Goal: Task Accomplishment & Management: Complete application form

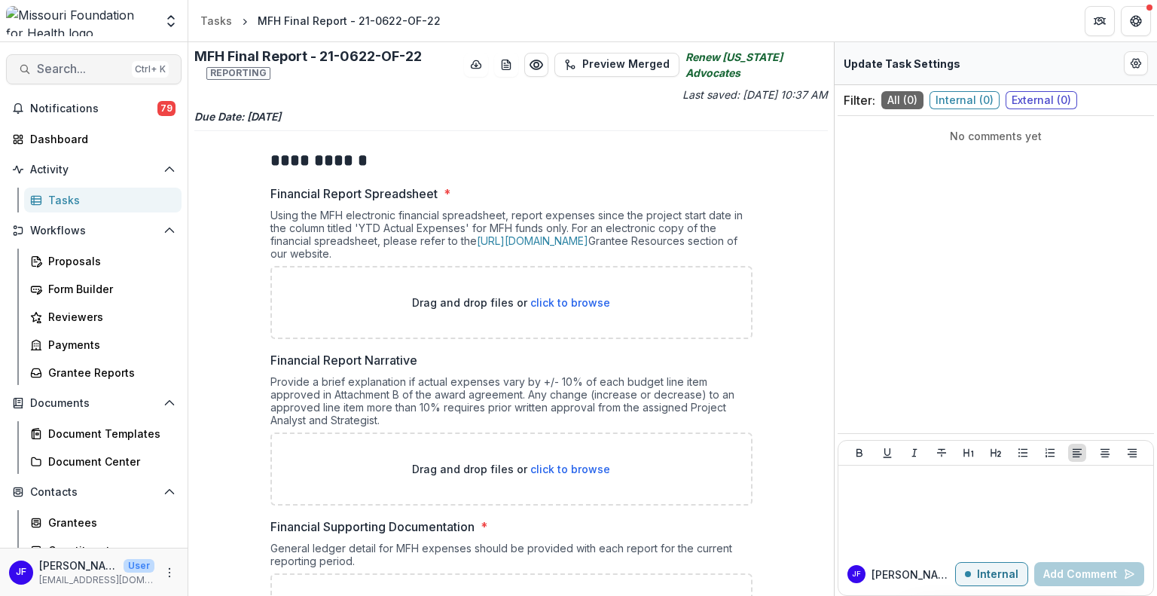
click at [54, 70] on span "Search..." at bounding box center [81, 69] width 89 height 14
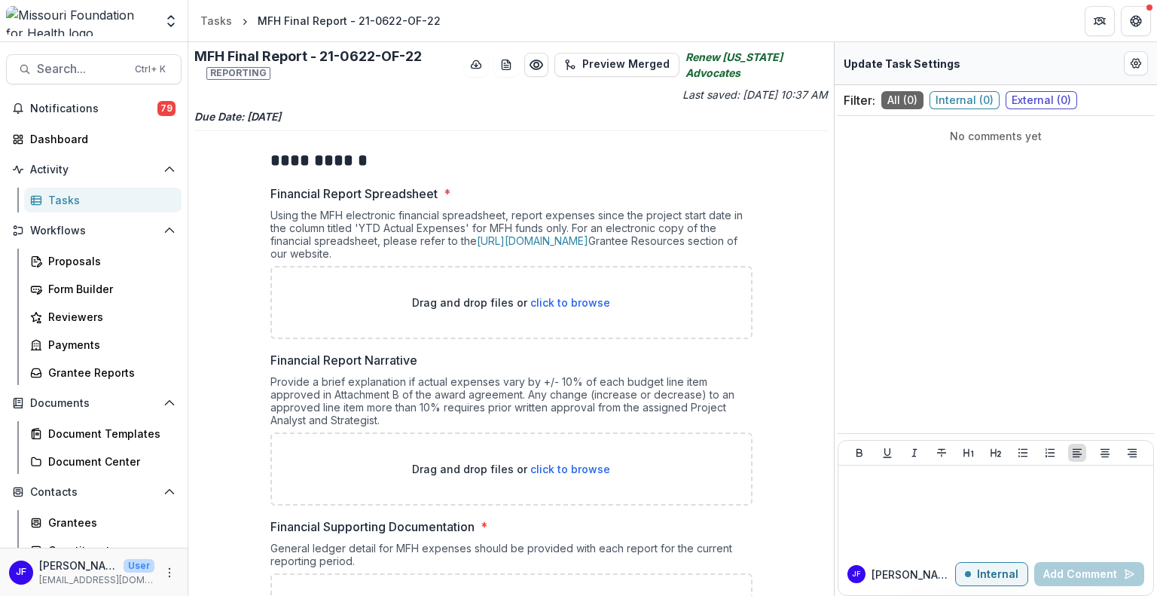
paste input "**********"
type input "**********"
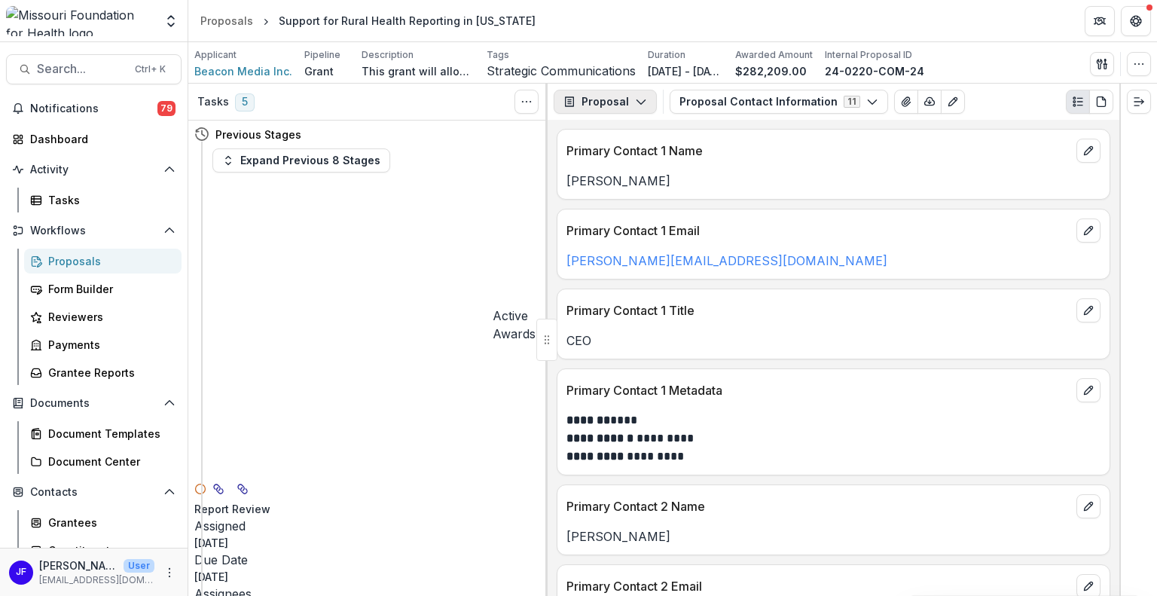
click at [637, 102] on polyline "button" at bounding box center [641, 102] width 8 height 5
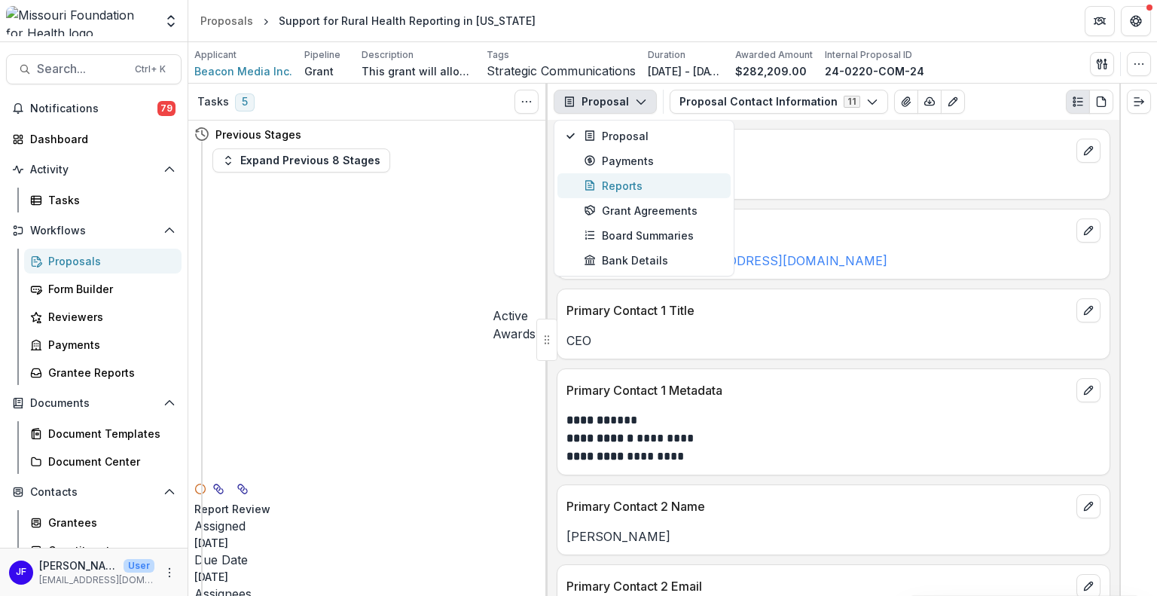
click at [627, 183] on div "Reports" at bounding box center [653, 186] width 138 height 16
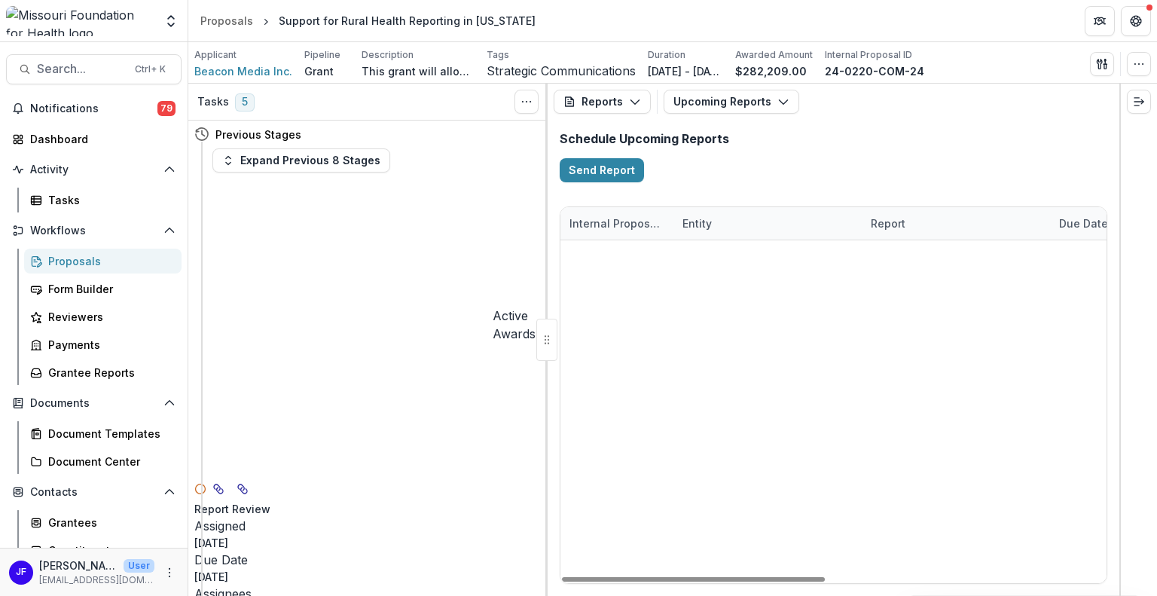
drag, startPoint x: 723, startPoint y: 576, endPoint x: 692, endPoint y: 568, distance: 31.3
click at [692, 577] on div at bounding box center [693, 579] width 263 height 5
click at [735, 96] on button "Upcoming Reports" at bounding box center [732, 102] width 136 height 24
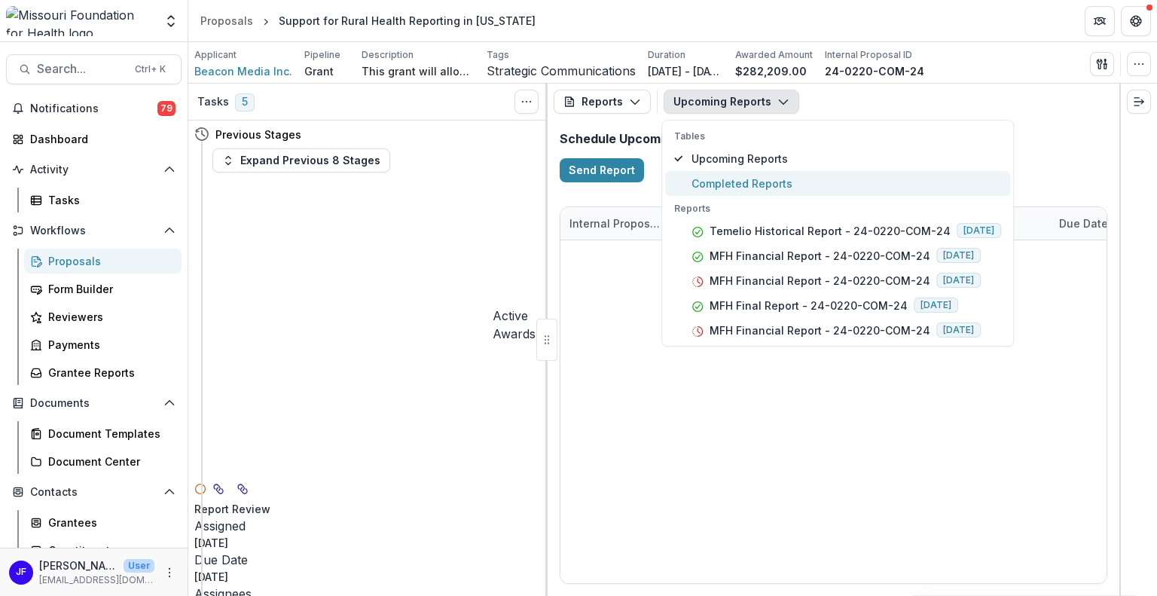
click at [736, 178] on span "Completed Reports" at bounding box center [847, 184] width 310 height 16
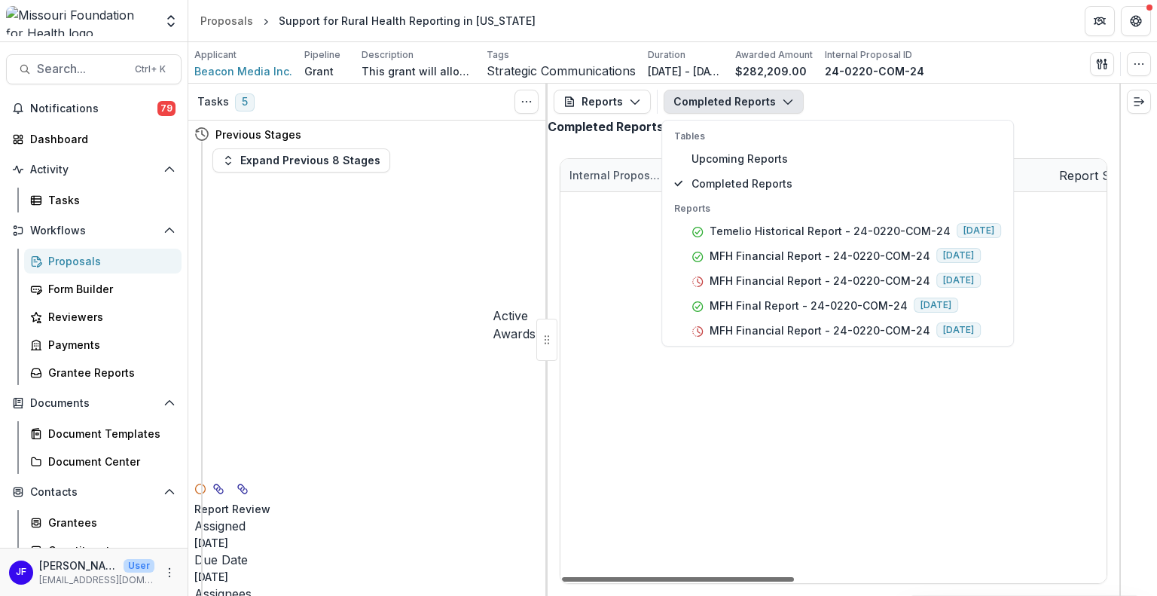
click at [744, 579] on div at bounding box center [678, 579] width 232 height 5
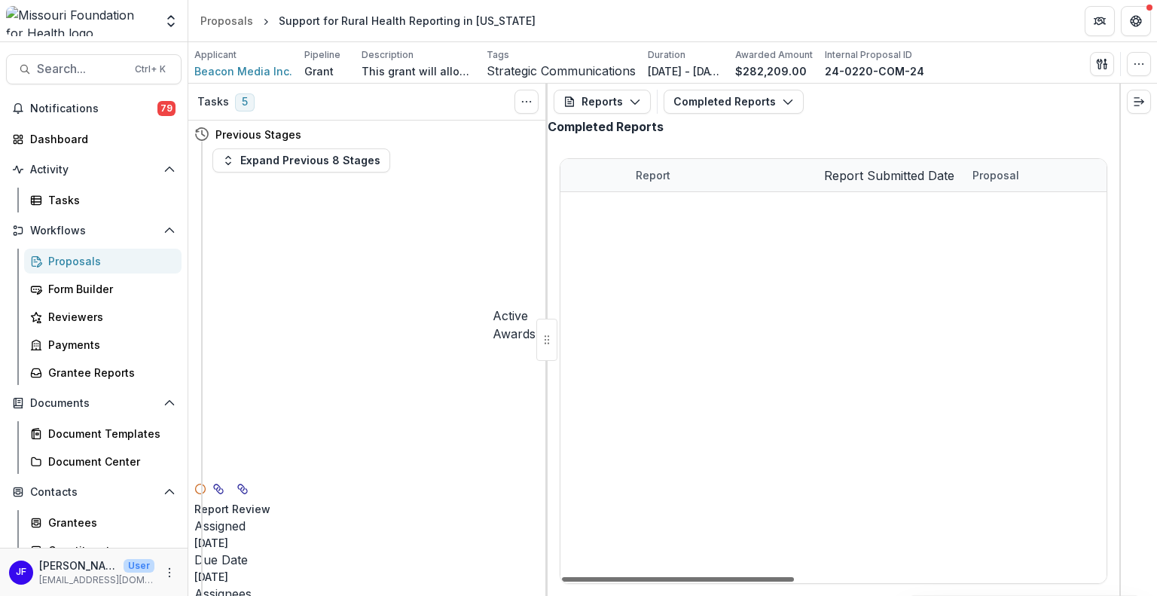
scroll to position [0, 66]
drag, startPoint x: 744, startPoint y: 575, endPoint x: 773, endPoint y: 564, distance: 30.8
click at [773, 577] on div at bounding box center [678, 579] width 232 height 5
drag, startPoint x: 720, startPoint y: 574, endPoint x: 705, endPoint y: 575, distance: 15.1
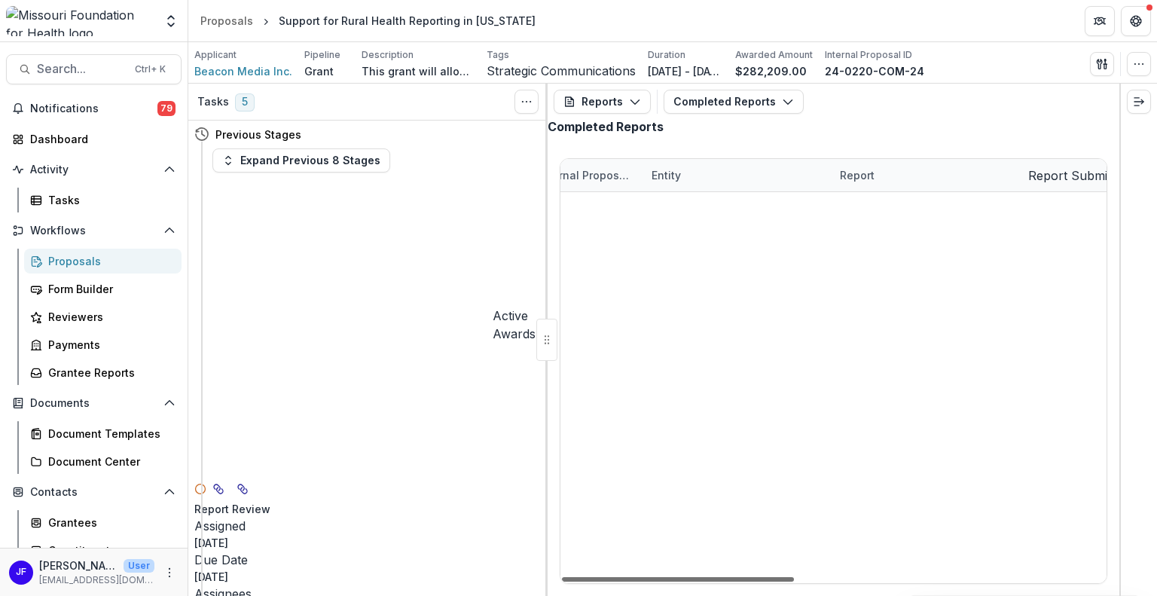
click at [705, 577] on div at bounding box center [678, 579] width 232 height 5
drag, startPoint x: 714, startPoint y: 579, endPoint x: 659, endPoint y: 578, distance: 55.0
click at [659, 578] on div at bounding box center [678, 579] width 232 height 5
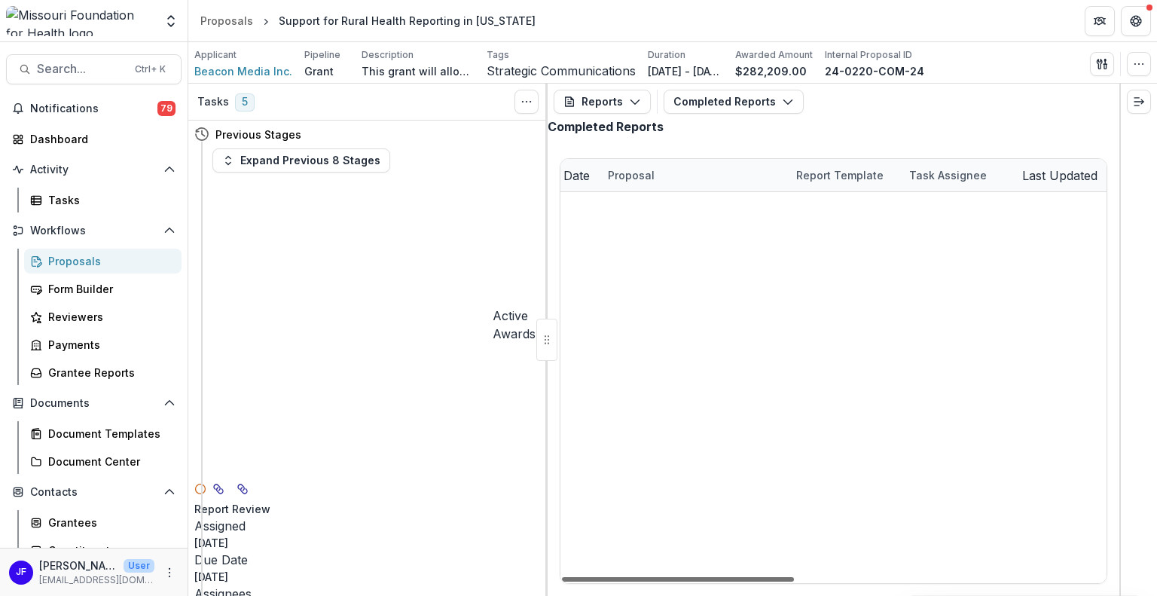
drag, startPoint x: 733, startPoint y: 578, endPoint x: 1037, endPoint y: 567, distance: 303.9
click at [794, 577] on div at bounding box center [678, 579] width 232 height 5
drag, startPoint x: 906, startPoint y: 576, endPoint x: 802, endPoint y: 506, distance: 125.4
click at [789, 577] on div at bounding box center [678, 579] width 232 height 5
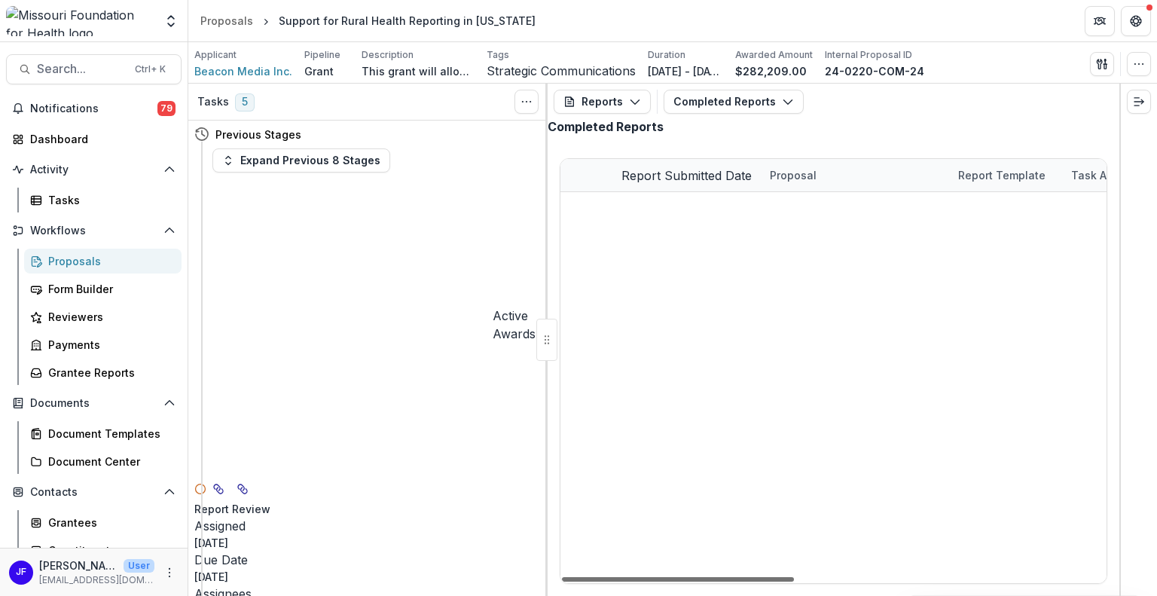
drag, startPoint x: 928, startPoint y: 584, endPoint x: 834, endPoint y: 575, distance: 94.6
click at [834, 575] on div "Internal Proposal ID Entity Report Report Submitted Date Proposal Report Templa…" at bounding box center [834, 371] width 548 height 426
click at [669, 192] on div "24-0220-COM-24 Beacon Media Inc. Temelio Historical Report - 24-0220-COM-24 [DA…" at bounding box center [396, 192] width 546 height 0
drag, startPoint x: 817, startPoint y: 576, endPoint x: 681, endPoint y: 570, distance: 135.8
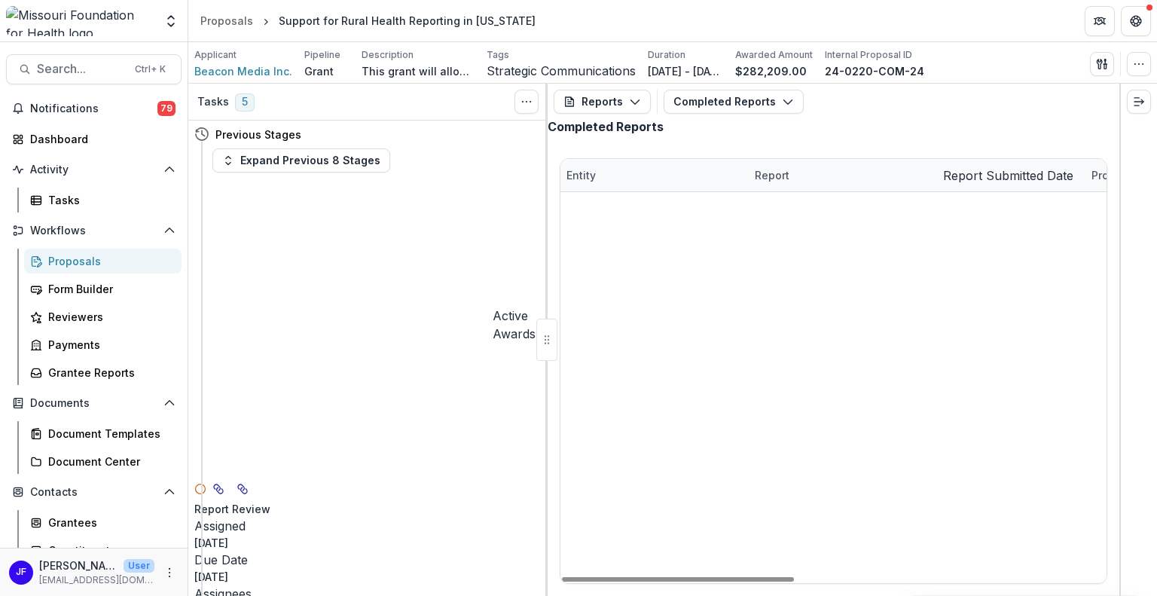
click at [681, 577] on div at bounding box center [678, 579] width 232 height 5
click at [782, 281] on link "MFH Final Report - 24-0220-COM-24" at bounding box center [840, 273] width 170 height 16
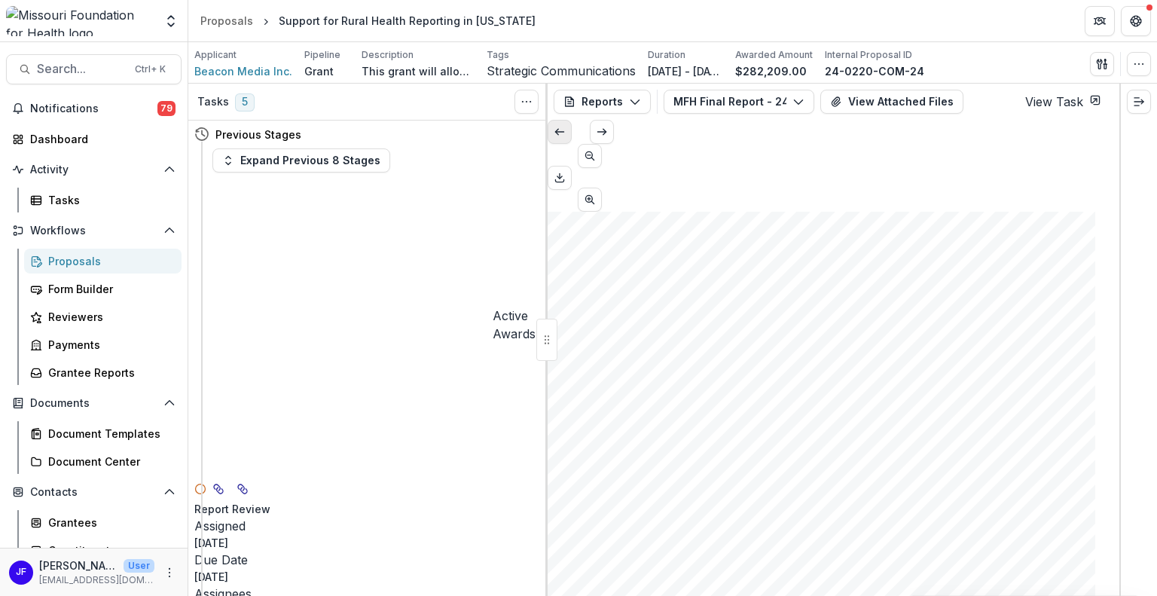
click at [564, 140] on button "Scroll to previous page" at bounding box center [560, 132] width 24 height 24
click at [736, 102] on button "MFH Final Report - 24-0220-COM-24" at bounding box center [739, 102] width 151 height 24
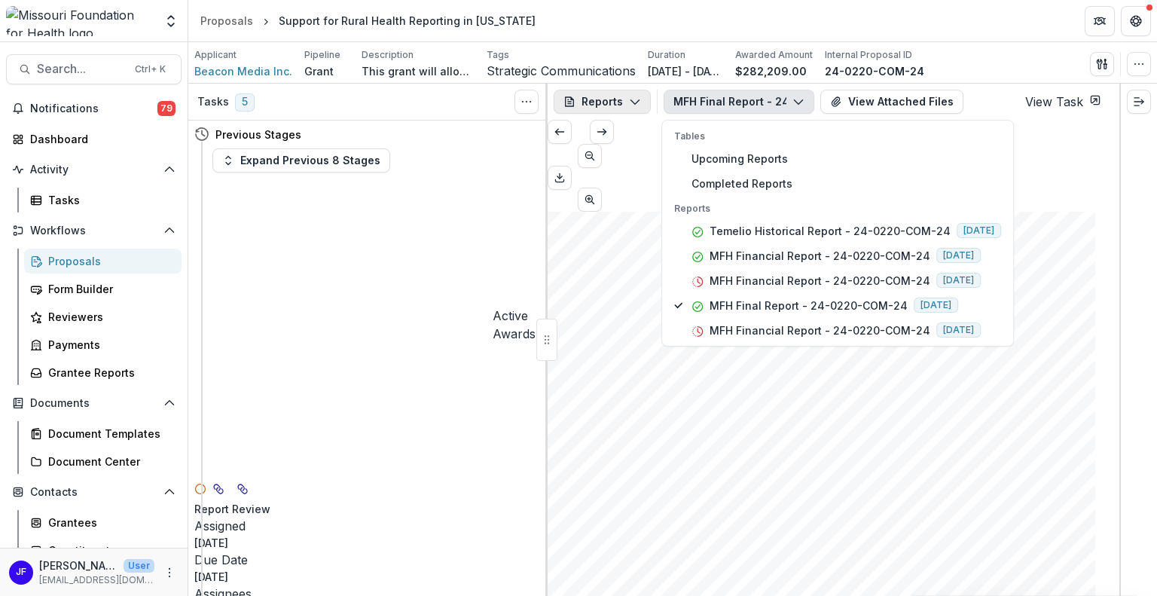
click at [638, 99] on icon "button" at bounding box center [635, 102] width 12 height 12
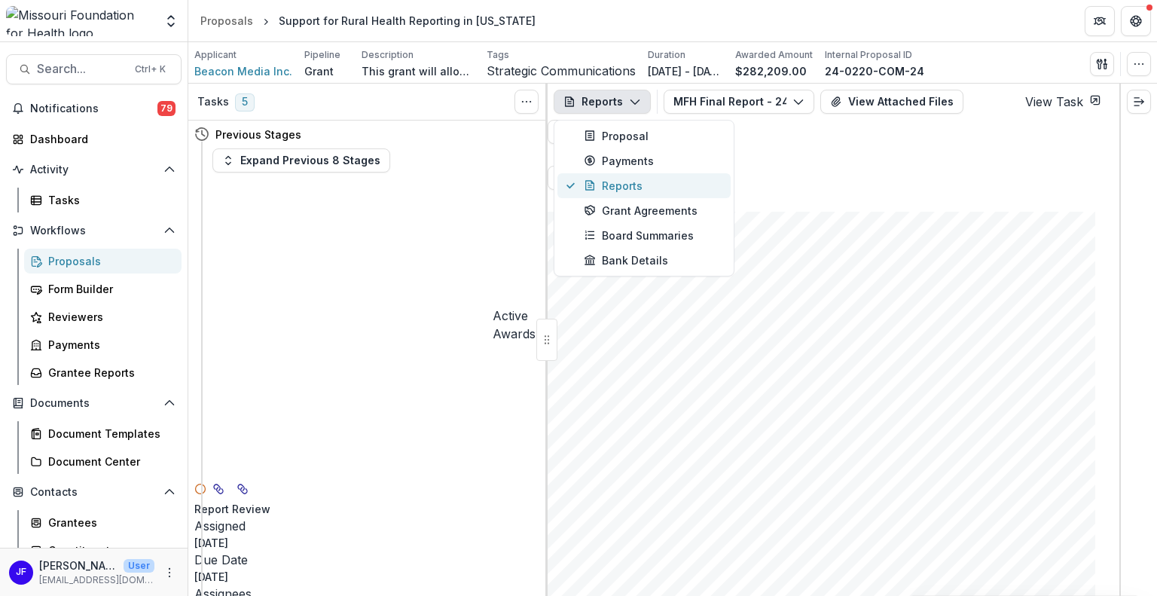
click at [618, 188] on div "Reports" at bounding box center [653, 186] width 138 height 16
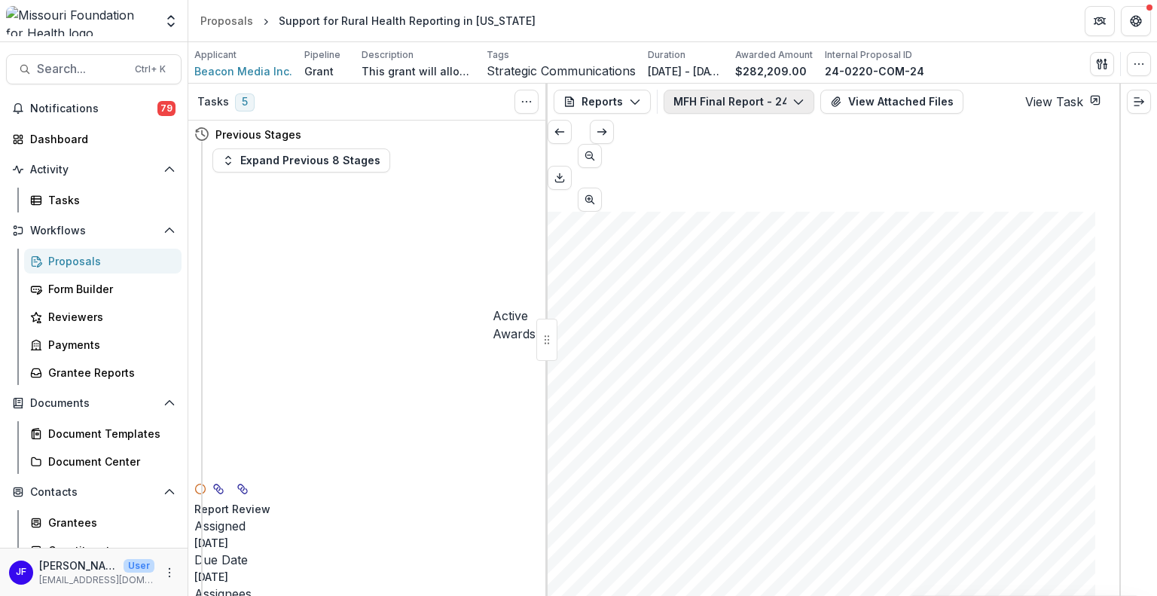
click at [704, 98] on button "MFH Final Report - 24-0220-COM-24" at bounding box center [739, 102] width 151 height 24
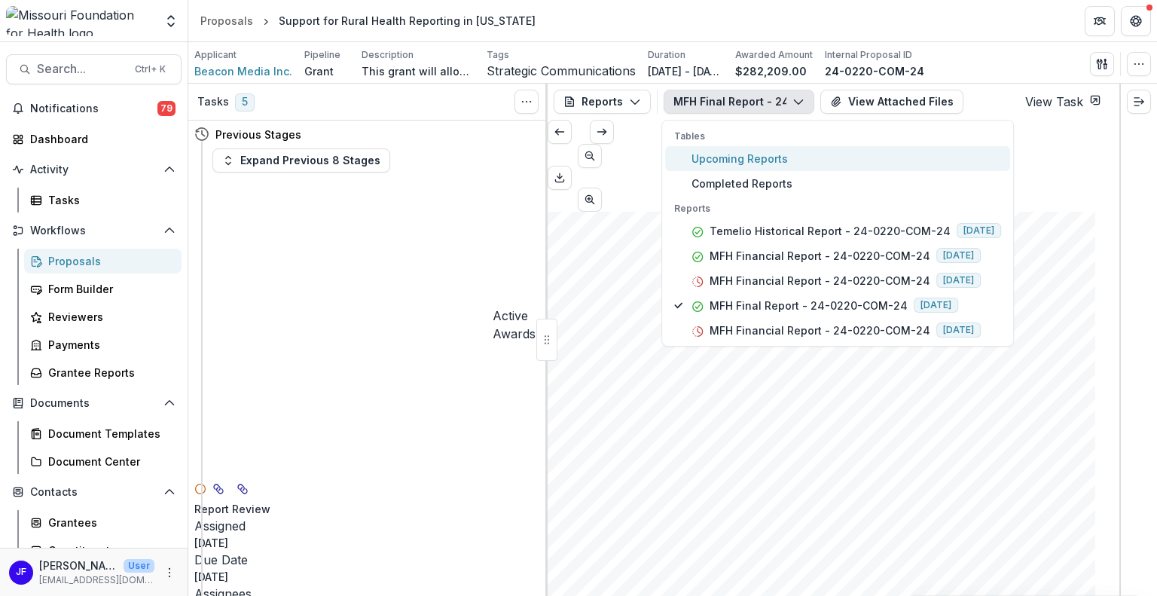
click at [705, 152] on span "Upcoming Reports" at bounding box center [847, 159] width 310 height 16
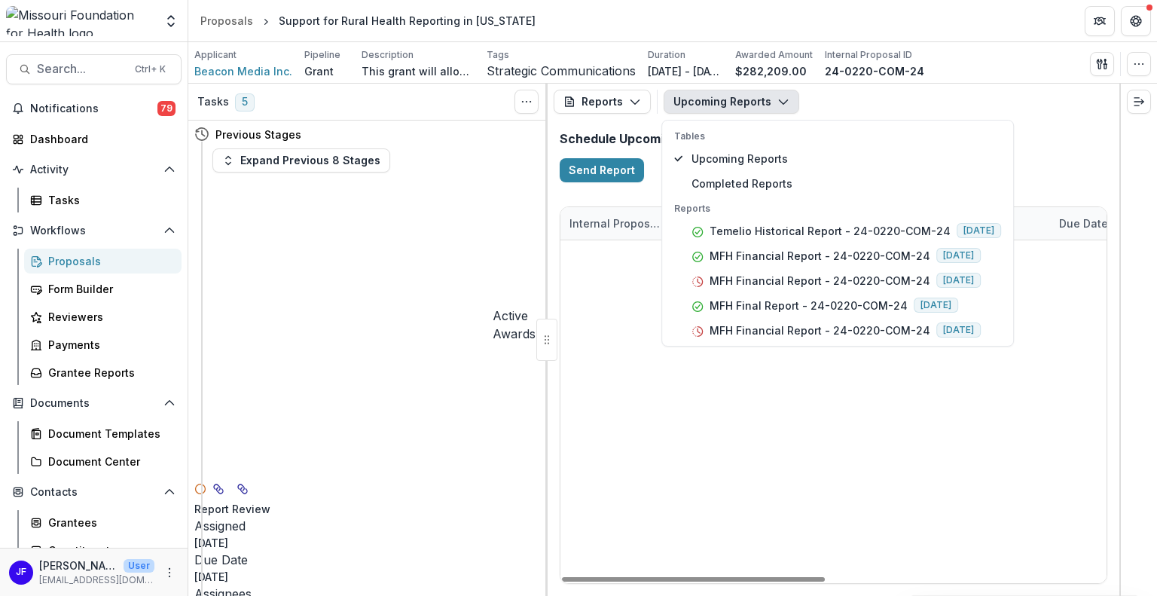
click at [729, 240] on div "24-0220-COM-24 Beacon Media Inc. MFH Financial Report - 24-0220-COM-24 [DATE] S…" at bounding box center [834, 240] width 546 height 0
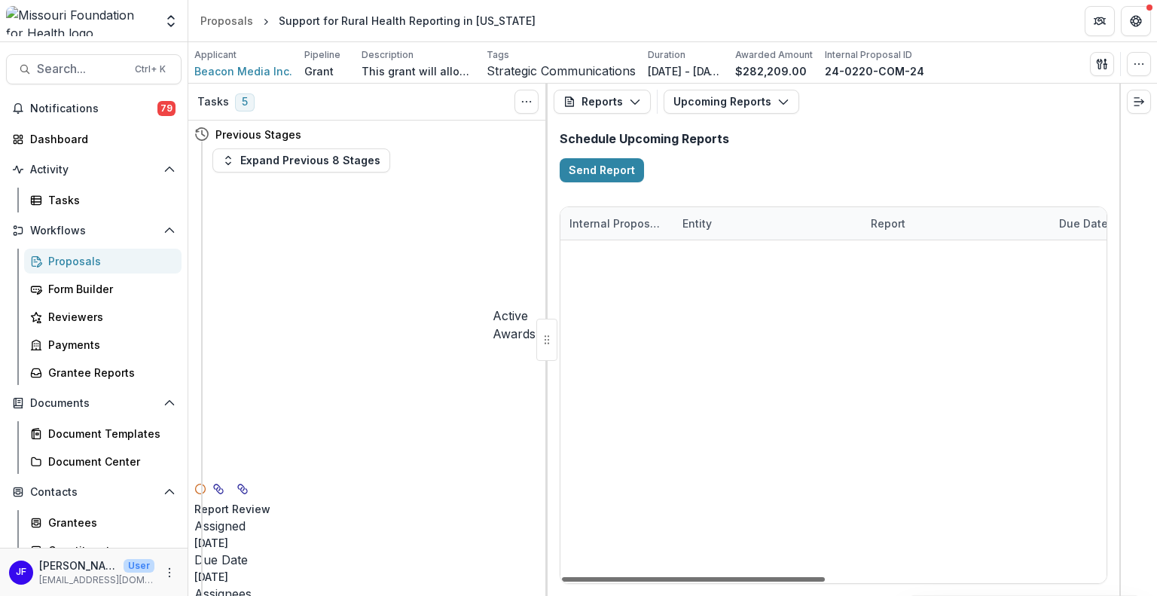
drag, startPoint x: 732, startPoint y: 578, endPoint x: 675, endPoint y: 571, distance: 56.9
click at [675, 577] on div at bounding box center [693, 579] width 263 height 5
click at [712, 101] on button "Upcoming Reports" at bounding box center [732, 102] width 136 height 24
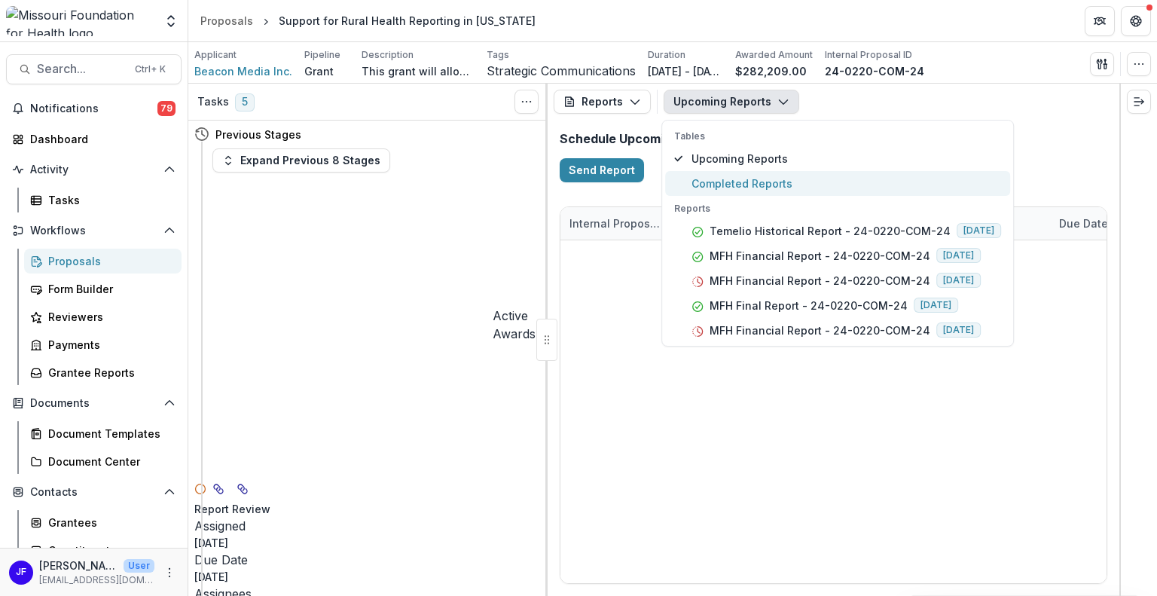
click at [726, 179] on span "Completed Reports" at bounding box center [847, 184] width 310 height 16
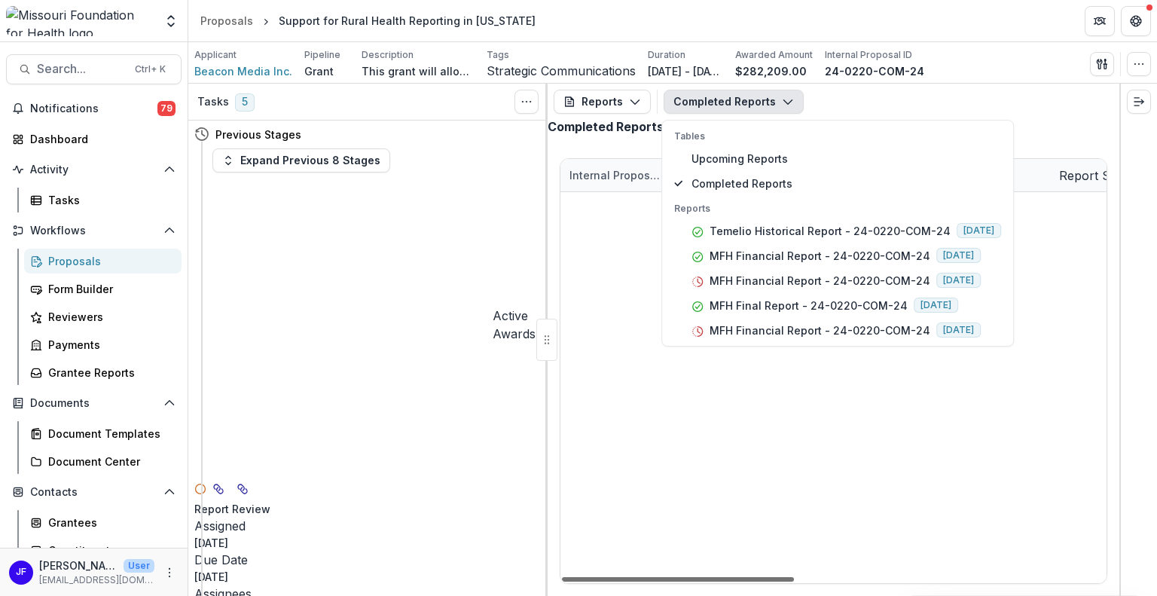
click at [689, 578] on div at bounding box center [678, 579] width 232 height 5
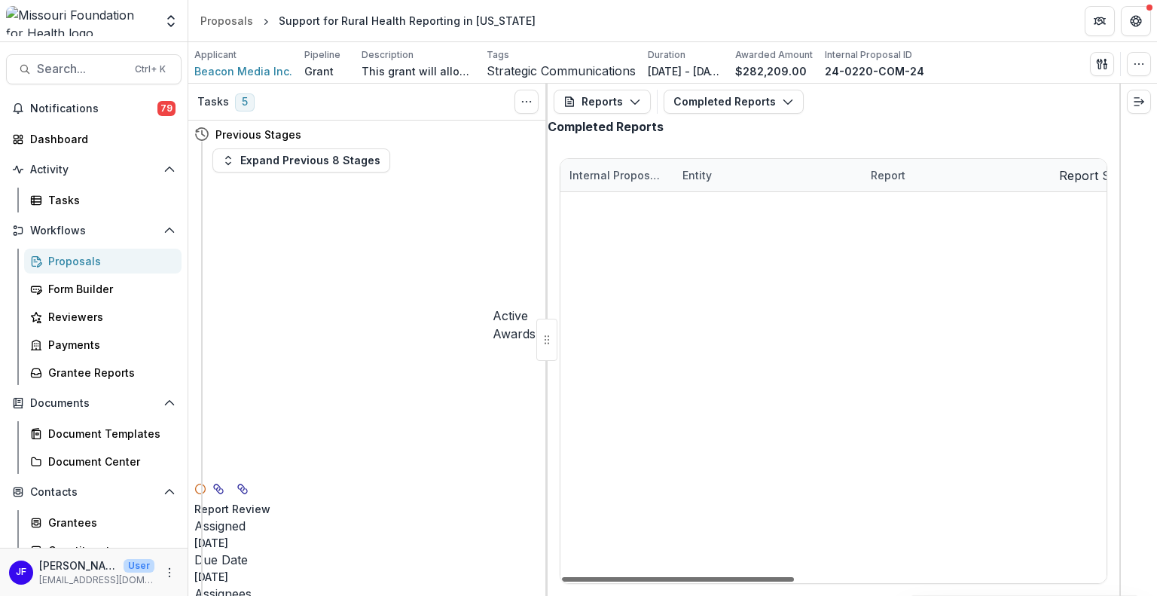
click at [690, 577] on div at bounding box center [678, 579] width 232 height 5
click at [695, 102] on button "Completed Reports" at bounding box center [734, 102] width 140 height 24
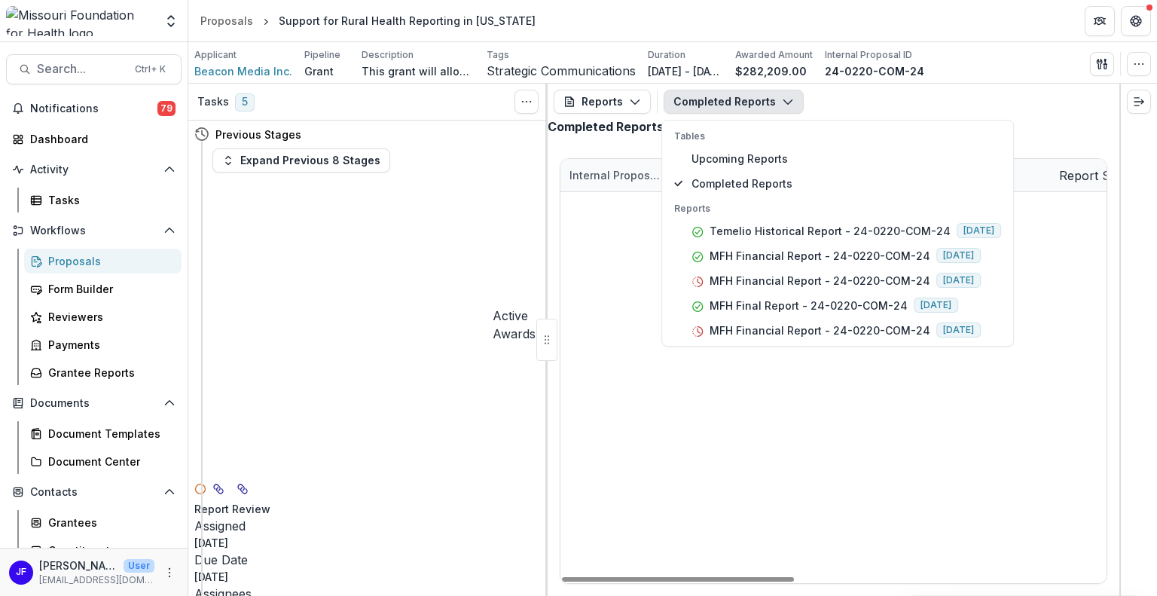
click at [715, 192] on div "24-0220-COM-24 Beacon Media Inc. Temelio Historical Report - 24-0220-COM-24 [DA…" at bounding box center [834, 192] width 546 height 0
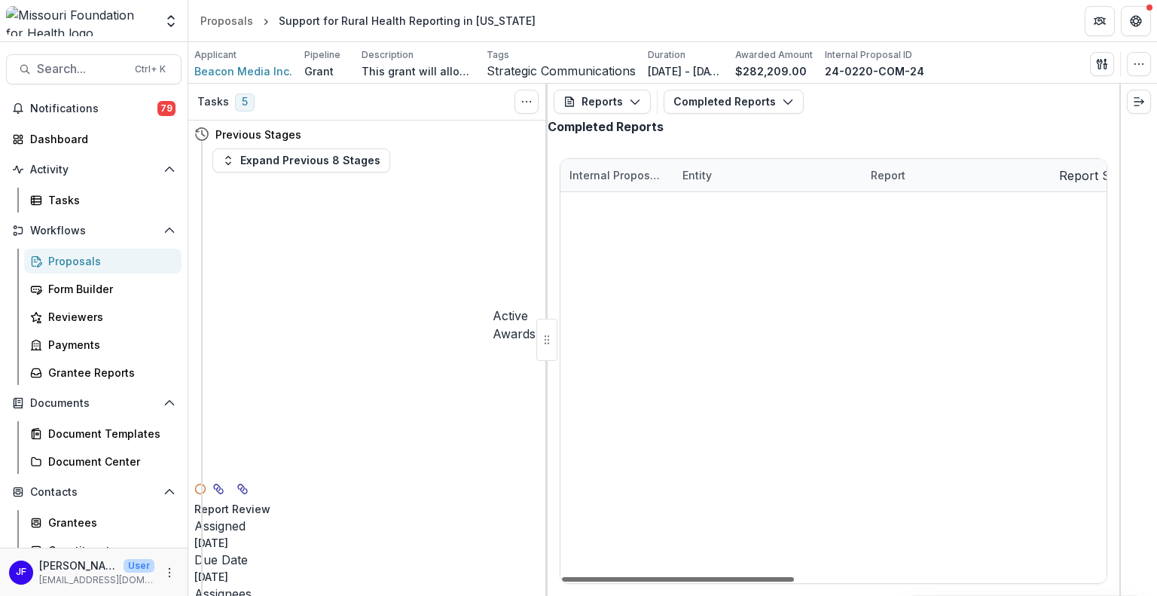
drag, startPoint x: 677, startPoint y: 578, endPoint x: 622, endPoint y: 572, distance: 55.3
click at [622, 577] on div at bounding box center [678, 579] width 232 height 5
click at [952, 249] on link "MFH Financial Report - 24-0220-COM-24" at bounding box center [956, 241] width 170 height 16
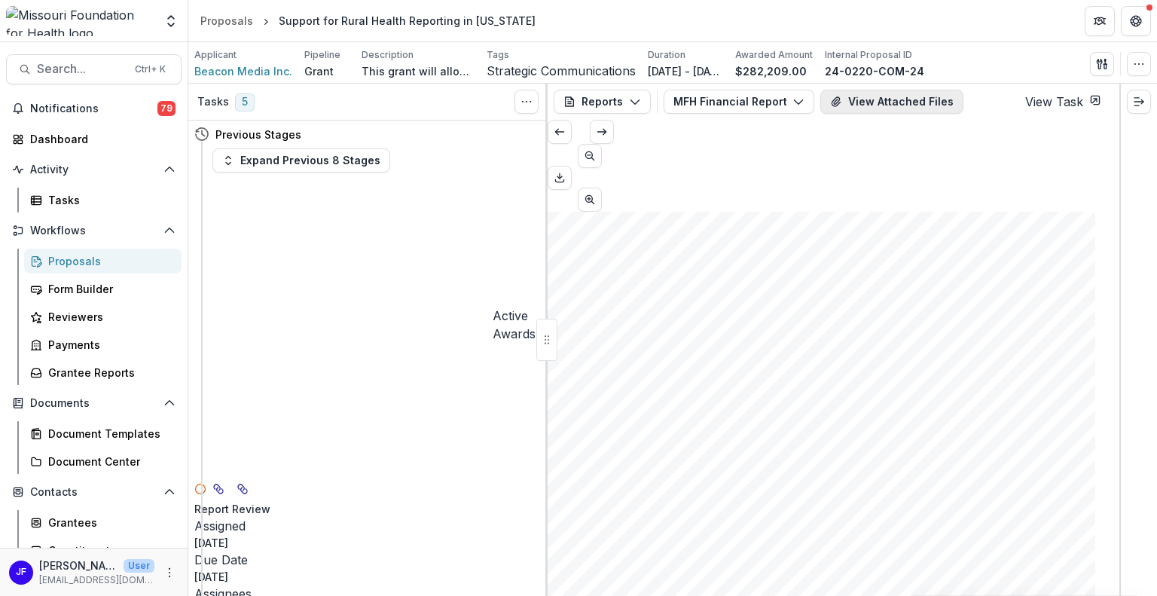
click at [916, 94] on button "View Attached Files" at bounding box center [892, 102] width 143 height 24
click at [1132, 23] on icon "Close" at bounding box center [1136, 18] width 9 height 9
click at [566, 138] on icon "Scroll to previous page" at bounding box center [560, 132] width 12 height 12
click at [622, 105] on button "Reports" at bounding box center [602, 102] width 97 height 24
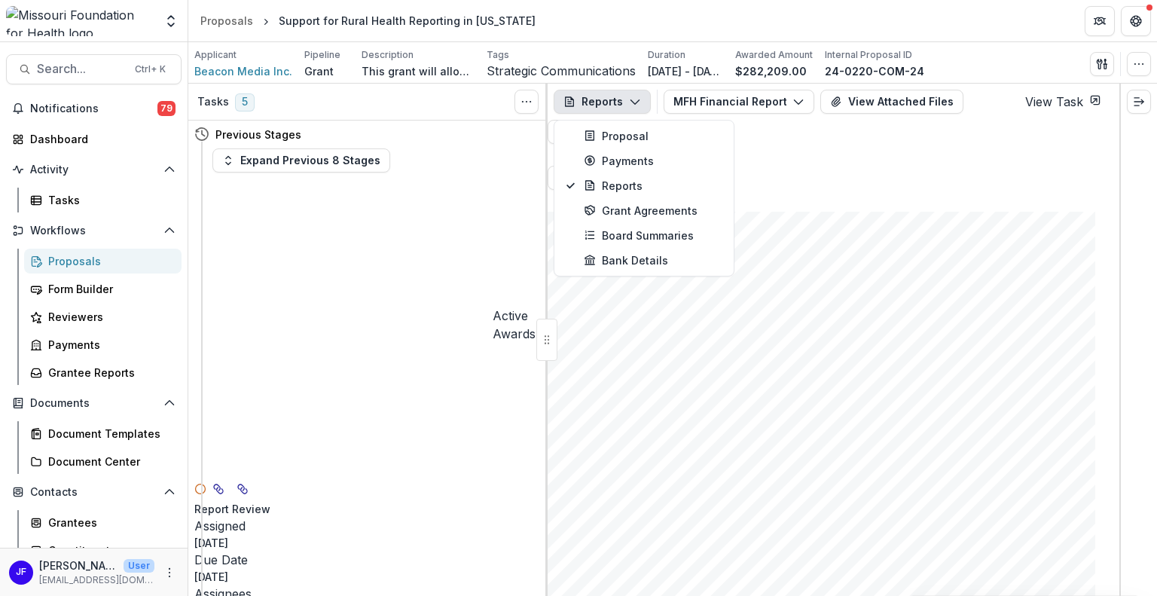
click at [622, 105] on button "Reports" at bounding box center [602, 102] width 97 height 24
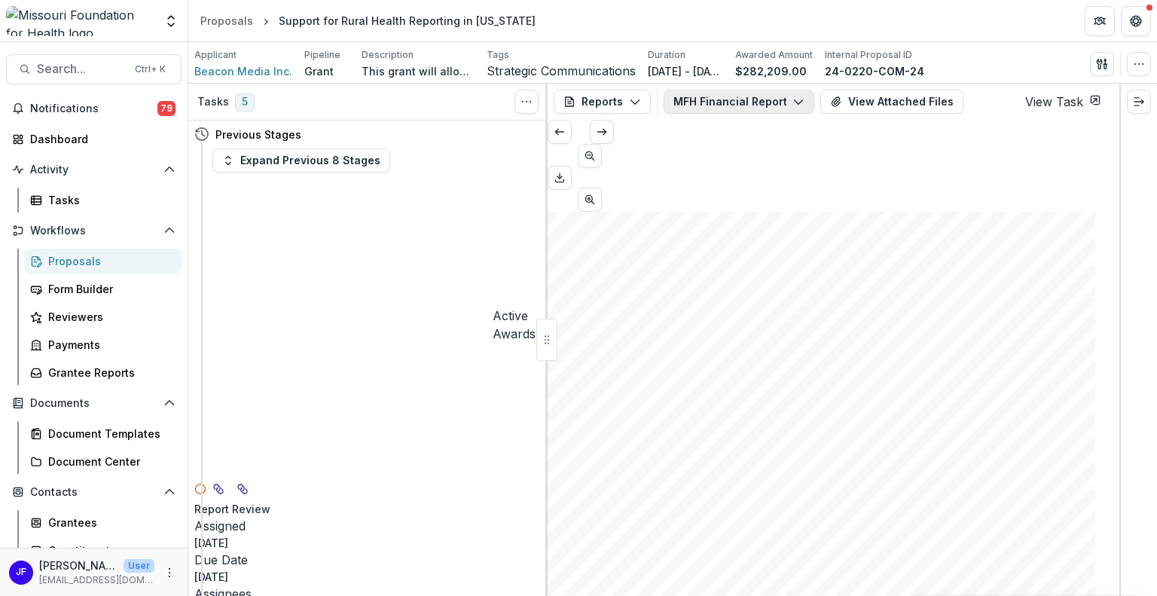
click at [720, 102] on button "MFH Financial Report - 24-0220-COM-24" at bounding box center [739, 102] width 151 height 24
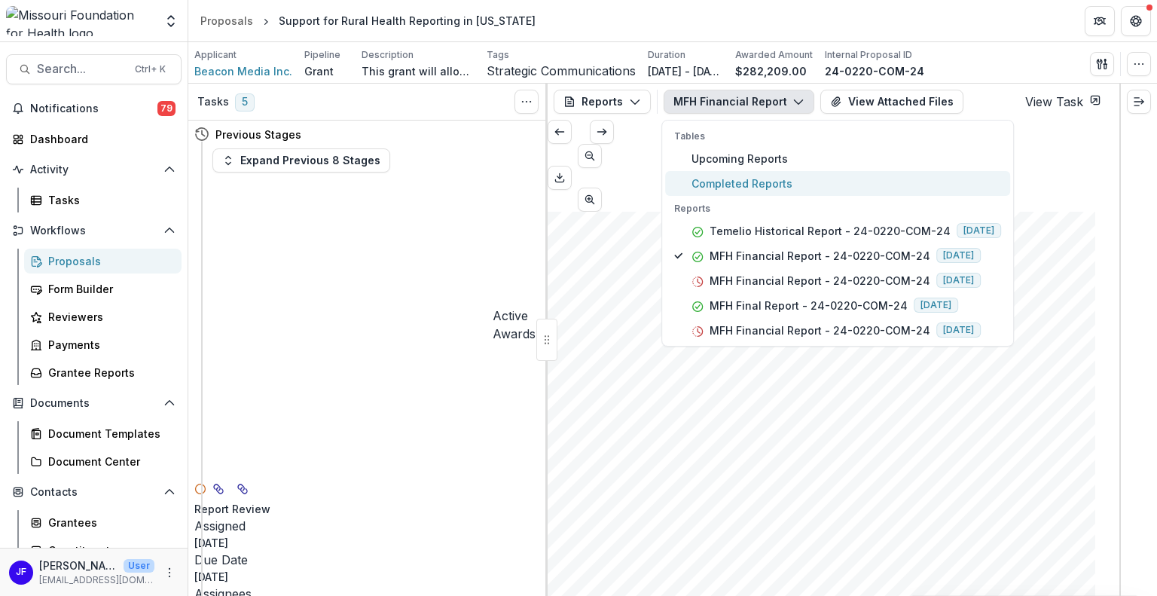
click at [735, 176] on span "Completed Reports" at bounding box center [847, 184] width 310 height 16
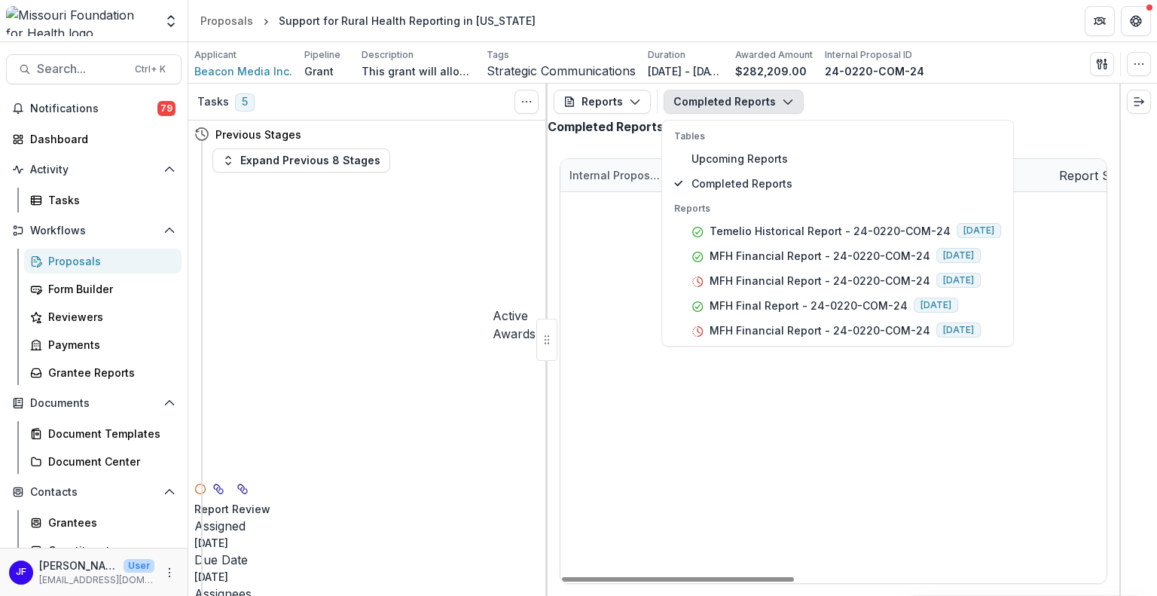
click at [687, 192] on div "24-0220-COM-24 Beacon Media Inc. Temelio Historical Report - 24-0220-COM-24 [DA…" at bounding box center [834, 192] width 546 height 0
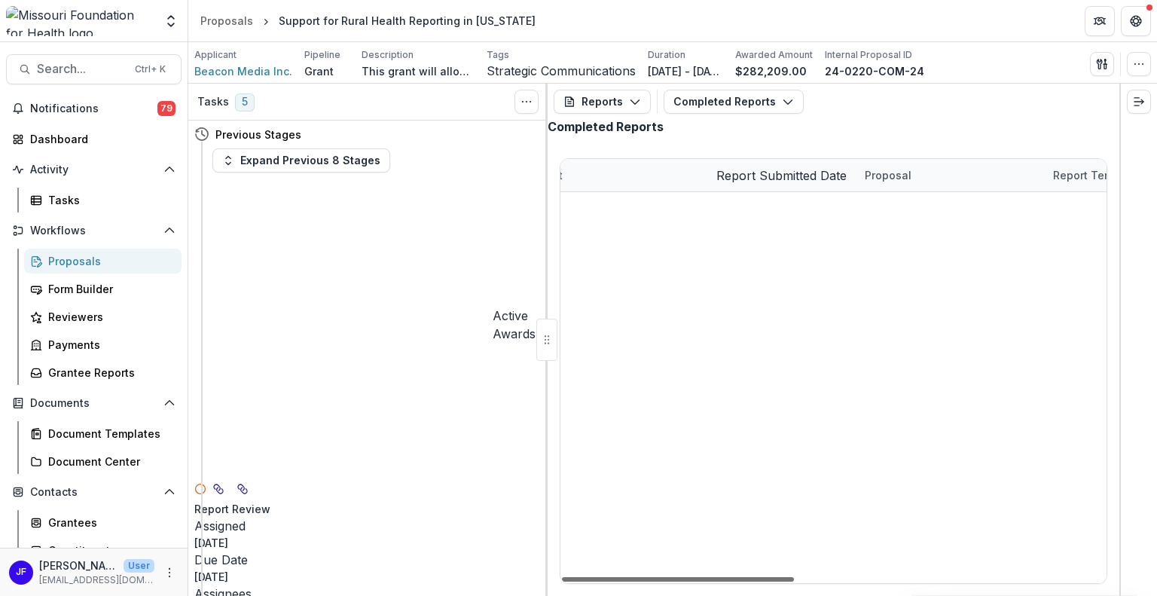
scroll to position [0, 268]
drag, startPoint x: 674, startPoint y: 576, endPoint x: 787, endPoint y: 583, distance: 114.0
click at [787, 582] on div at bounding box center [678, 579] width 232 height 5
click at [747, 102] on button "Completed Reports" at bounding box center [734, 102] width 140 height 24
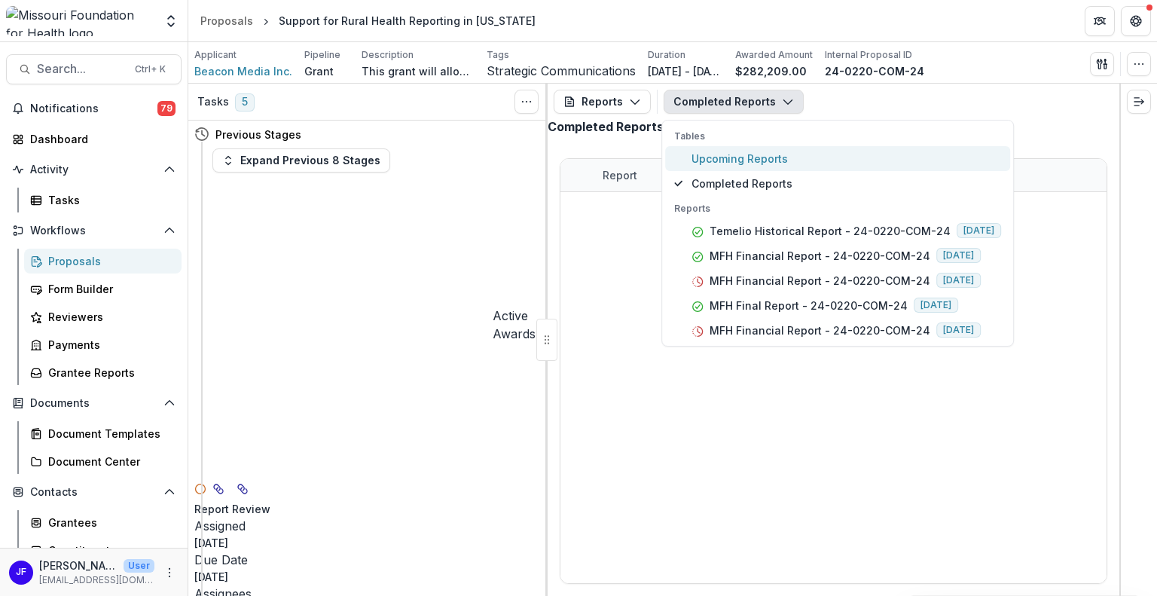
click at [744, 152] on span "Upcoming Reports" at bounding box center [847, 159] width 310 height 16
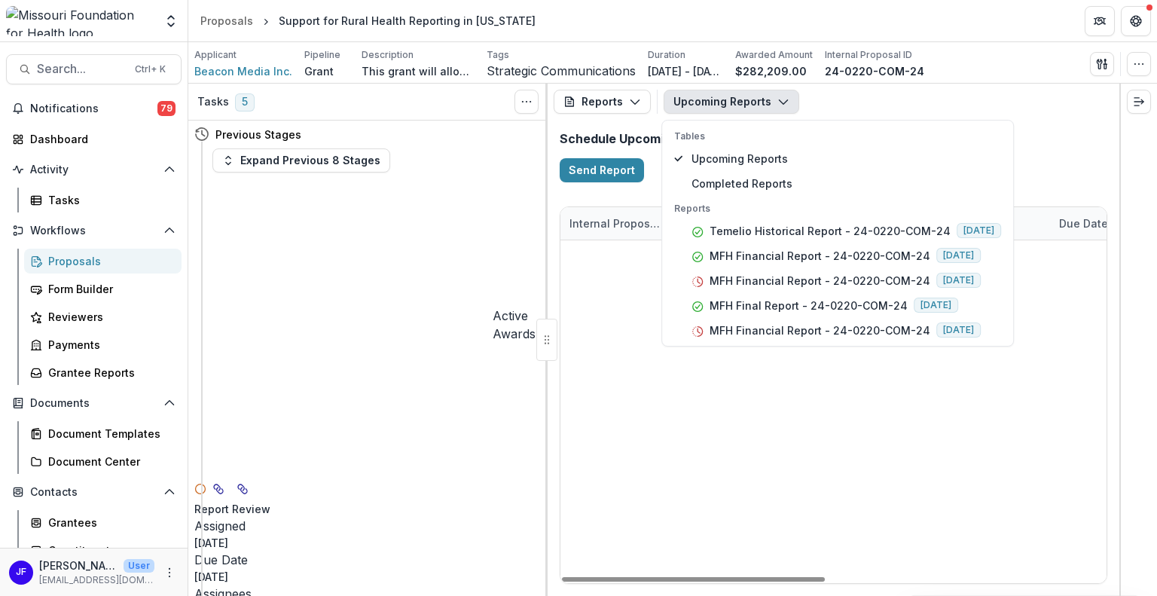
click at [781, 240] on div "24-0220-COM-24 Beacon Media Inc. MFH Financial Report - 24-0220-COM-24 [DATE] S…" at bounding box center [834, 240] width 546 height 0
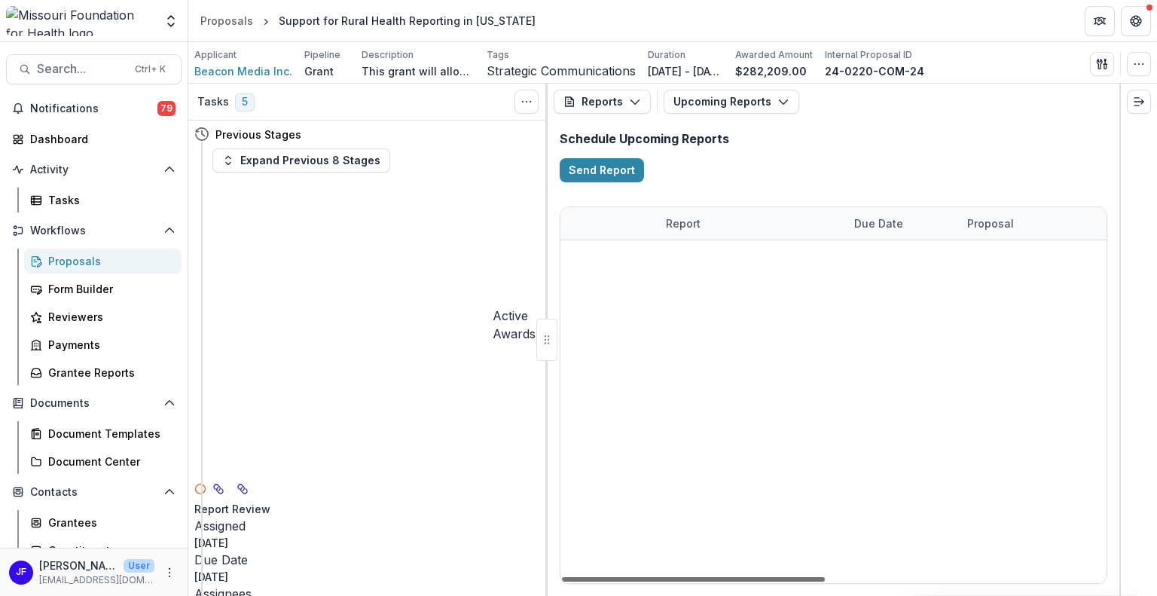
scroll to position [0, 237]
drag, startPoint x: 734, startPoint y: 579, endPoint x: 848, endPoint y: 586, distance: 114.0
click at [825, 582] on div at bounding box center [693, 579] width 263 height 5
click at [750, 286] on link "MFH Financial Report - 24-0220-COM-24" at bounding box center [719, 289] width 170 height 16
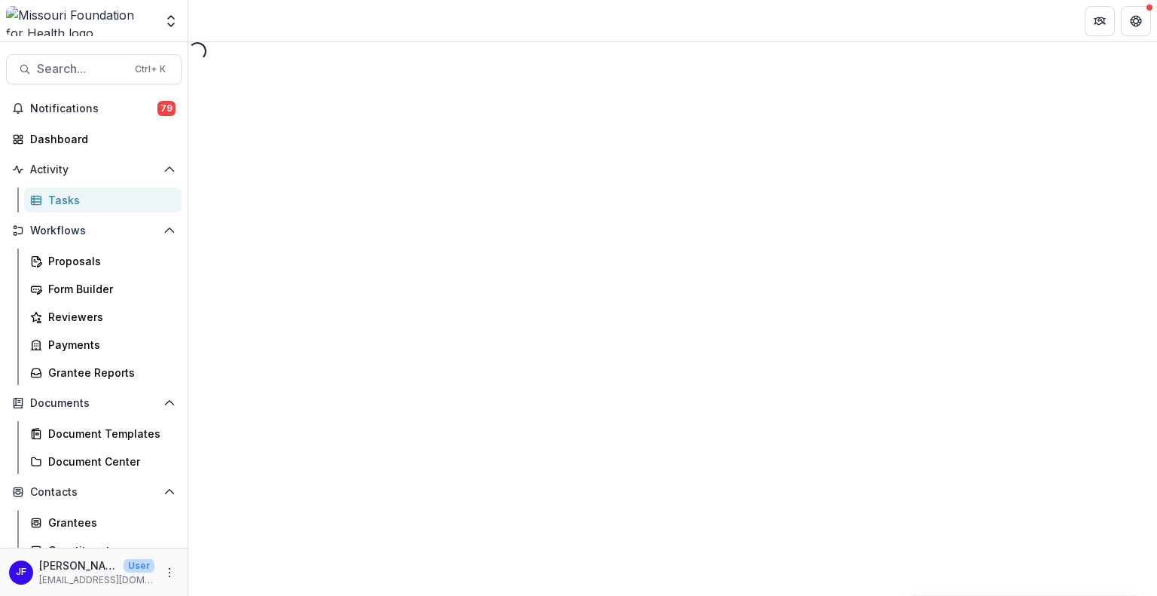
select select "********"
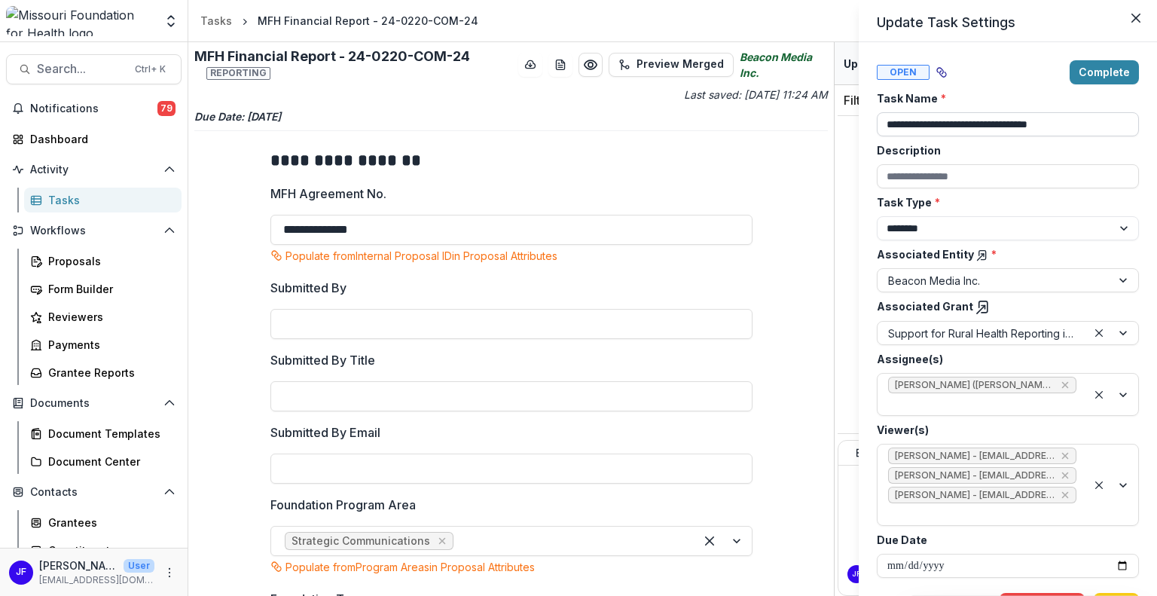
click at [980, 121] on input "**********" at bounding box center [1008, 124] width 262 height 24
drag, startPoint x: 959, startPoint y: 123, endPoint x: 936, endPoint y: 124, distance: 23.4
click at [936, 124] on input "**********" at bounding box center [1008, 124] width 262 height 24
type input "**********"
drag, startPoint x: 832, startPoint y: 249, endPoint x: 833, endPoint y: 302, distance: 53.5
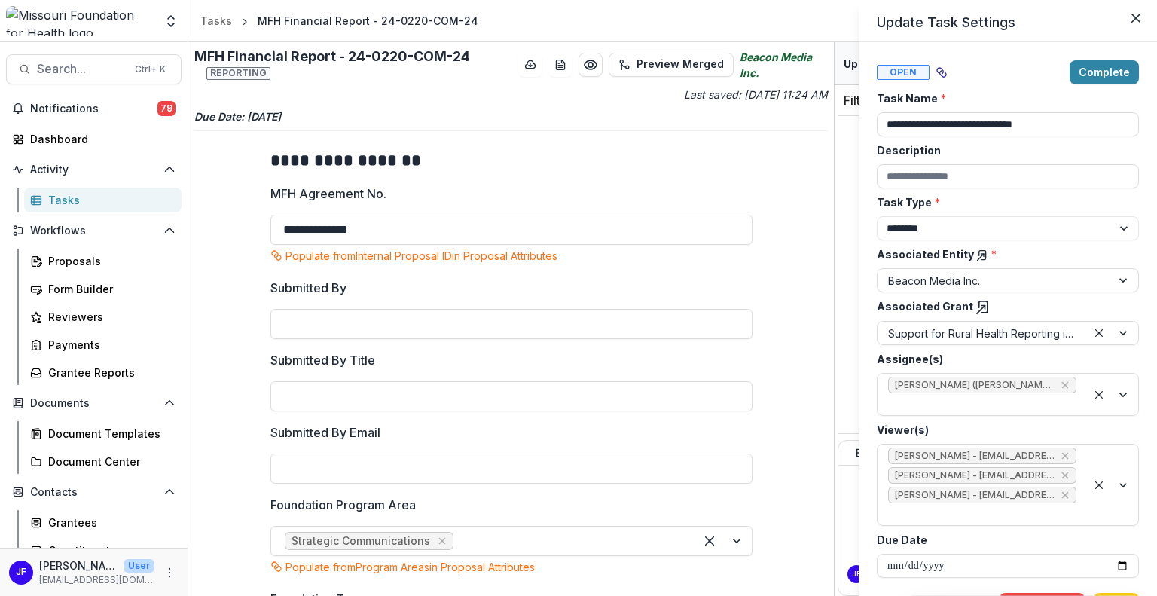
click at [833, 302] on div "**********" at bounding box center [578, 298] width 1157 height 596
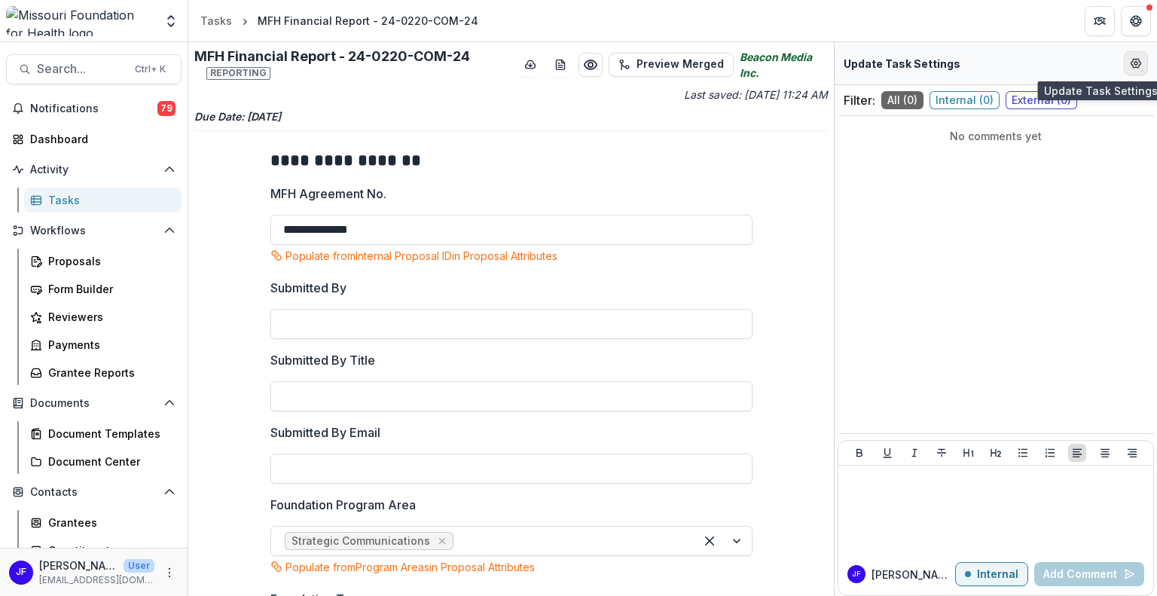
click at [1136, 57] on icon "Edit Form Settings" at bounding box center [1136, 63] width 12 height 12
select select "********"
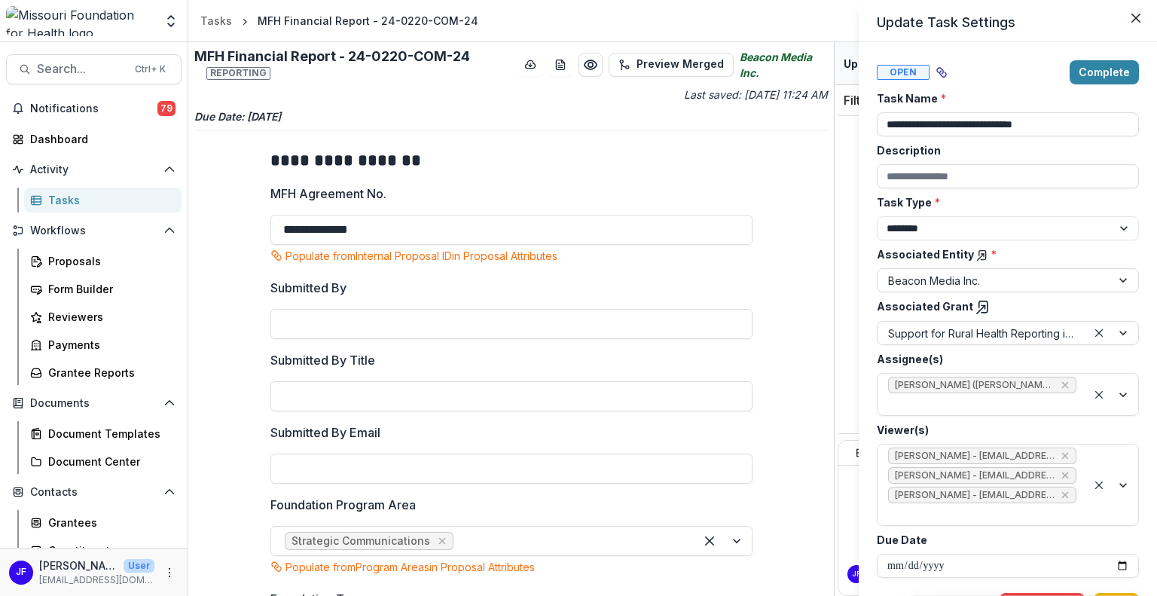
click at [1115, 593] on button "Save" at bounding box center [1116, 605] width 45 height 24
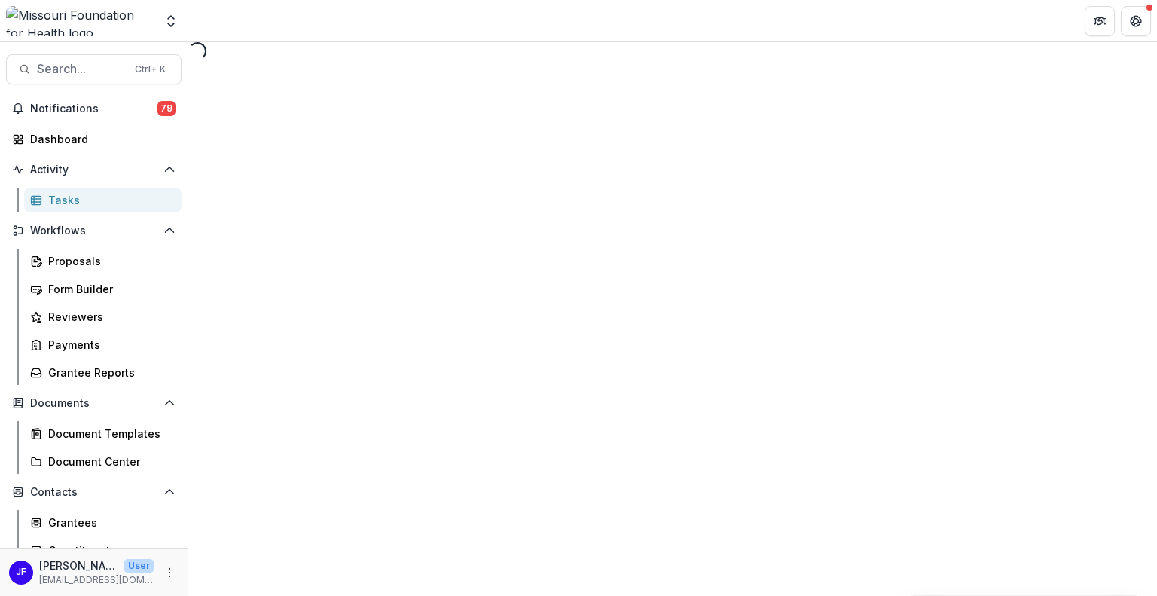
select select "********"
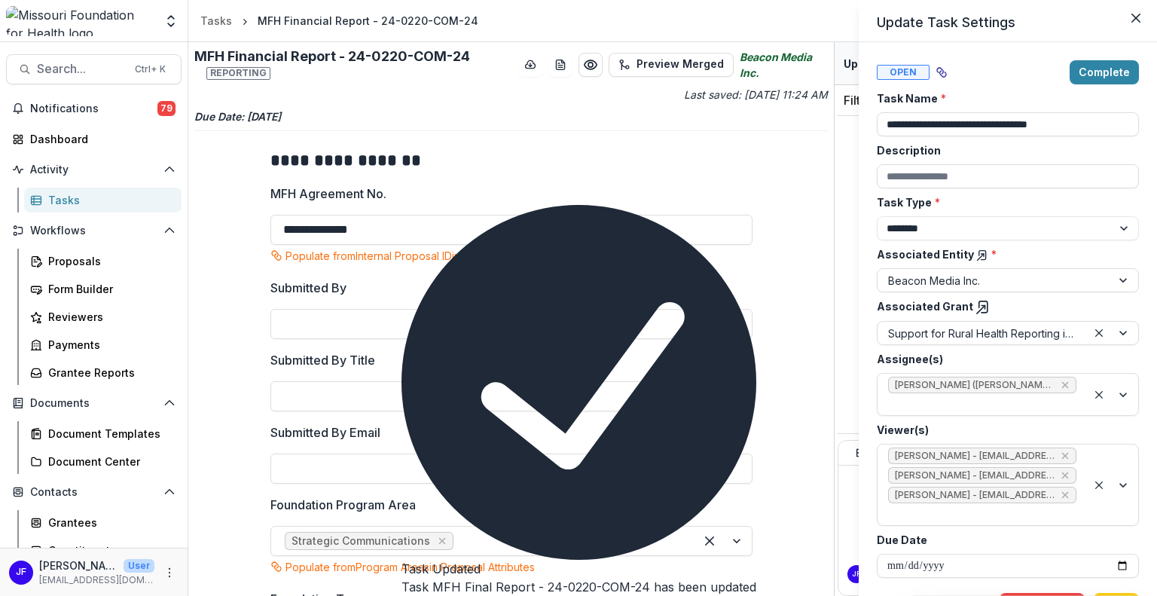
type input "**********"
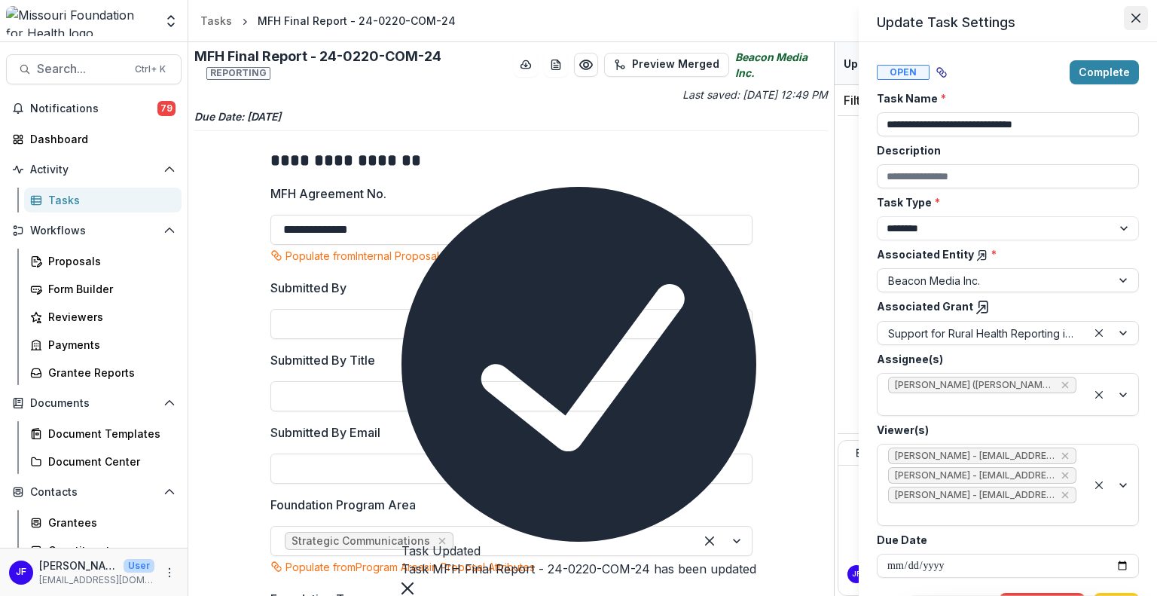
click at [1137, 15] on icon "Close" at bounding box center [1136, 18] width 9 height 9
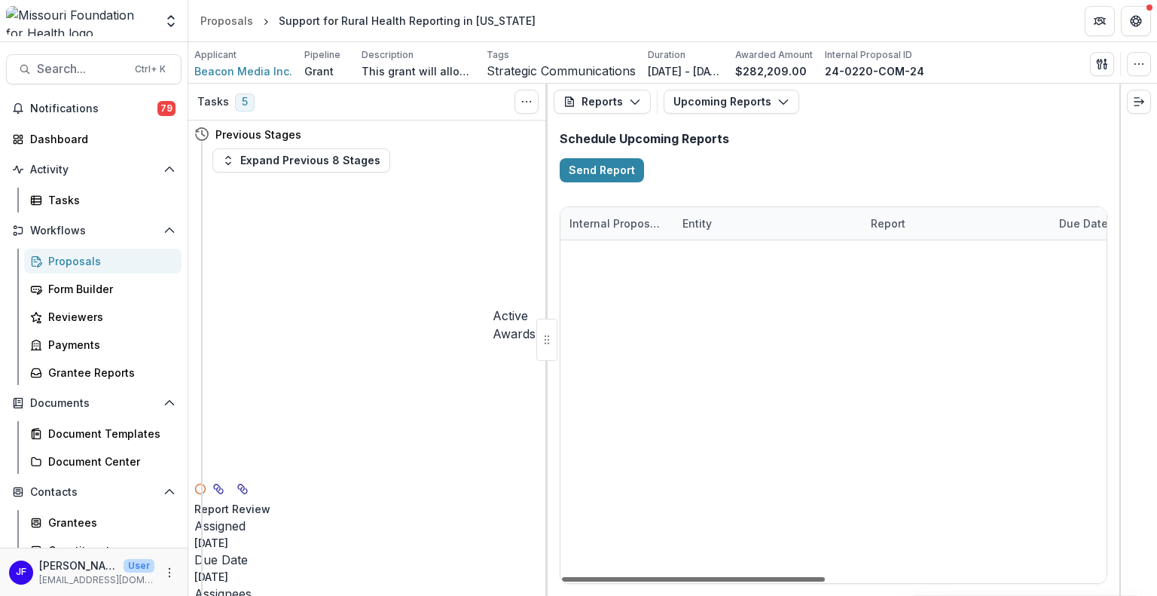
drag, startPoint x: 778, startPoint y: 577, endPoint x: 740, endPoint y: 582, distance: 38.0
click at [740, 582] on div at bounding box center [693, 579] width 263 height 5
click at [741, 102] on button "Upcoming Reports" at bounding box center [732, 102] width 136 height 24
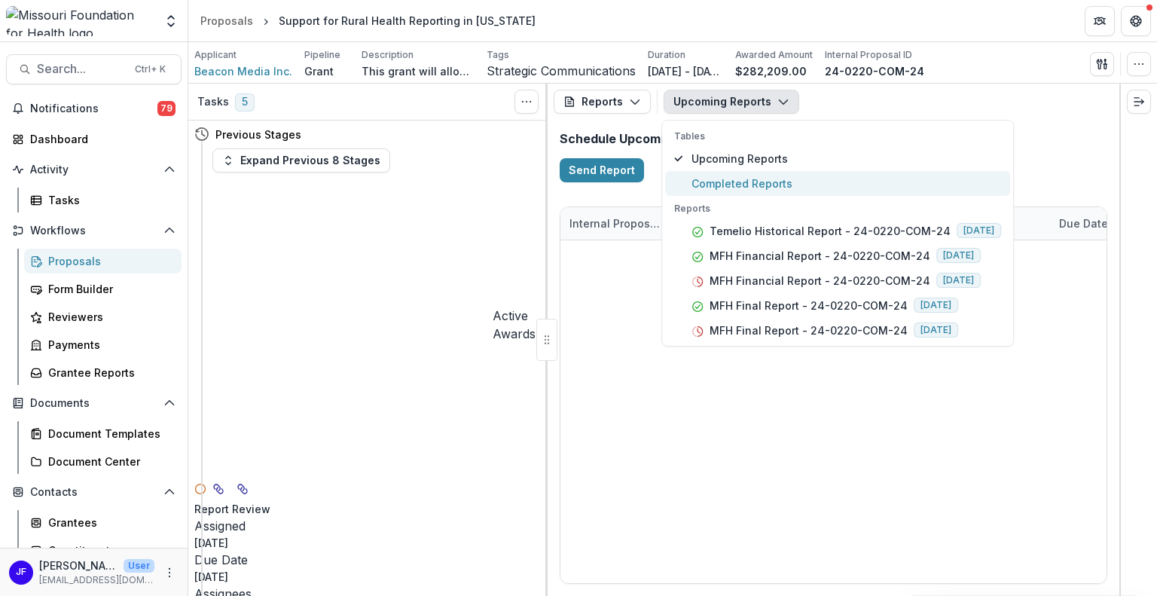
click at [731, 181] on span "Completed Reports" at bounding box center [847, 184] width 310 height 16
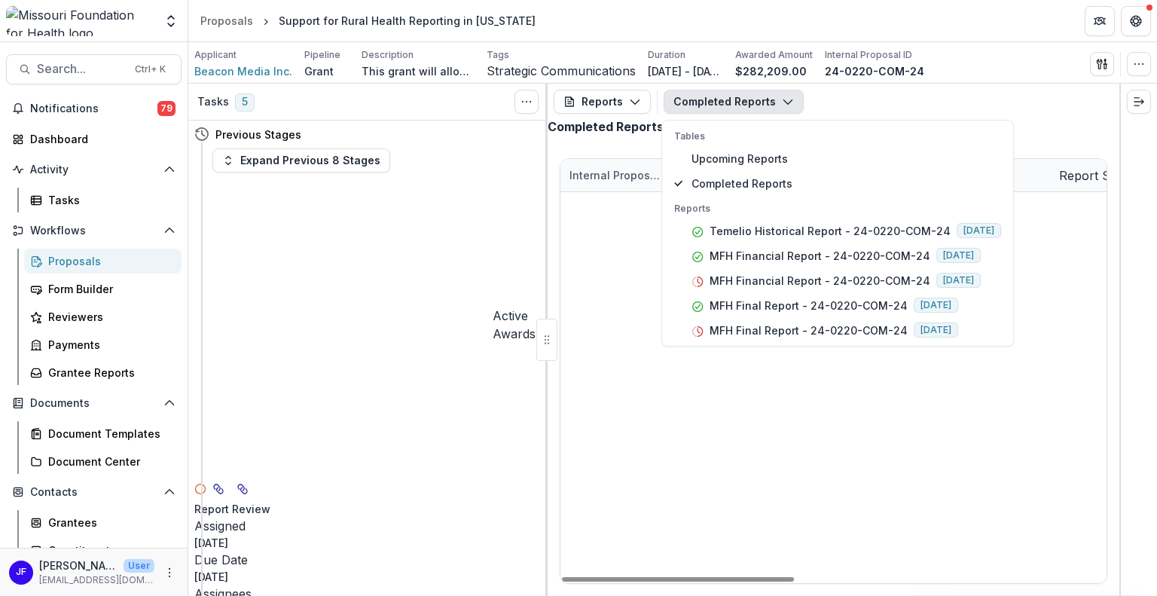
click at [728, 192] on div "24-0220-COM-24 Beacon Media Inc. Temelio Historical Report - 24-0220-COM-24 [DA…" at bounding box center [834, 192] width 546 height 0
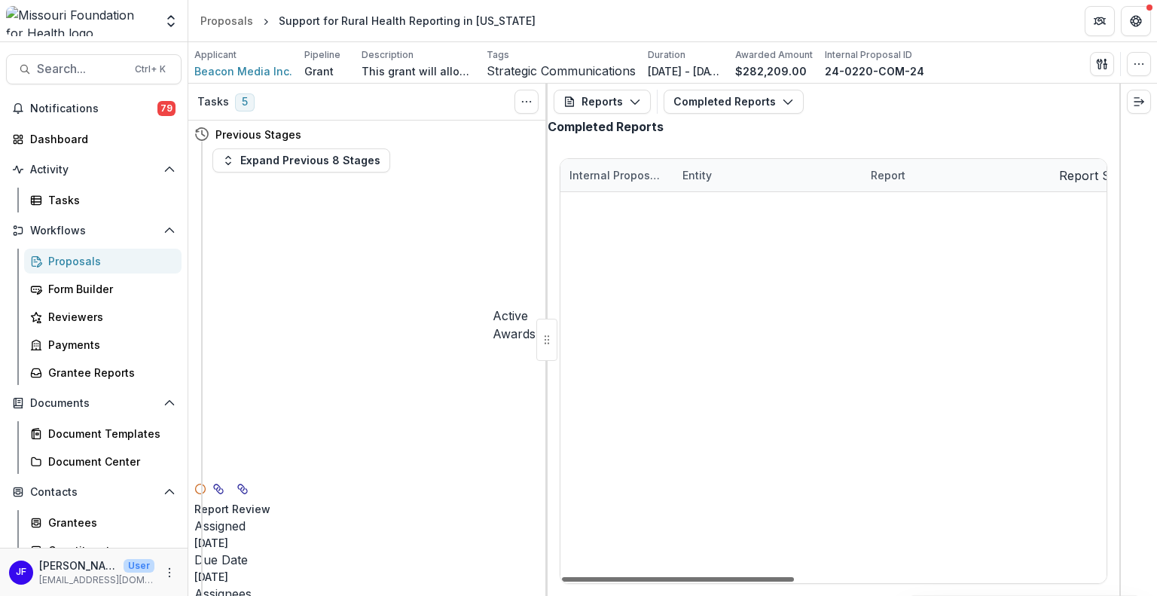
drag, startPoint x: 697, startPoint y: 577, endPoint x: 684, endPoint y: 588, distance: 16.6
click at [684, 582] on div at bounding box center [678, 579] width 232 height 5
drag, startPoint x: 716, startPoint y: 578, endPoint x: 691, endPoint y: 570, distance: 26.0
click at [691, 577] on div at bounding box center [678, 579] width 232 height 5
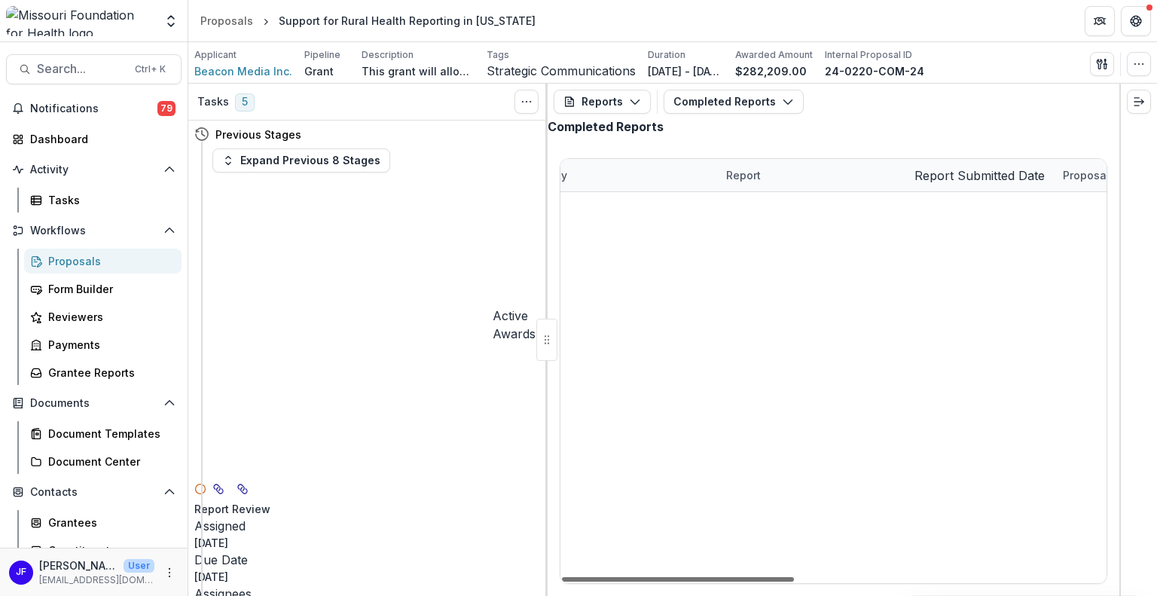
drag, startPoint x: 711, startPoint y: 578, endPoint x: 773, endPoint y: 581, distance: 61.9
click at [773, 581] on div at bounding box center [678, 579] width 232 height 5
drag, startPoint x: 669, startPoint y: 576, endPoint x: 637, endPoint y: 579, distance: 31.8
click at [637, 579] on div at bounding box center [678, 579] width 232 height 5
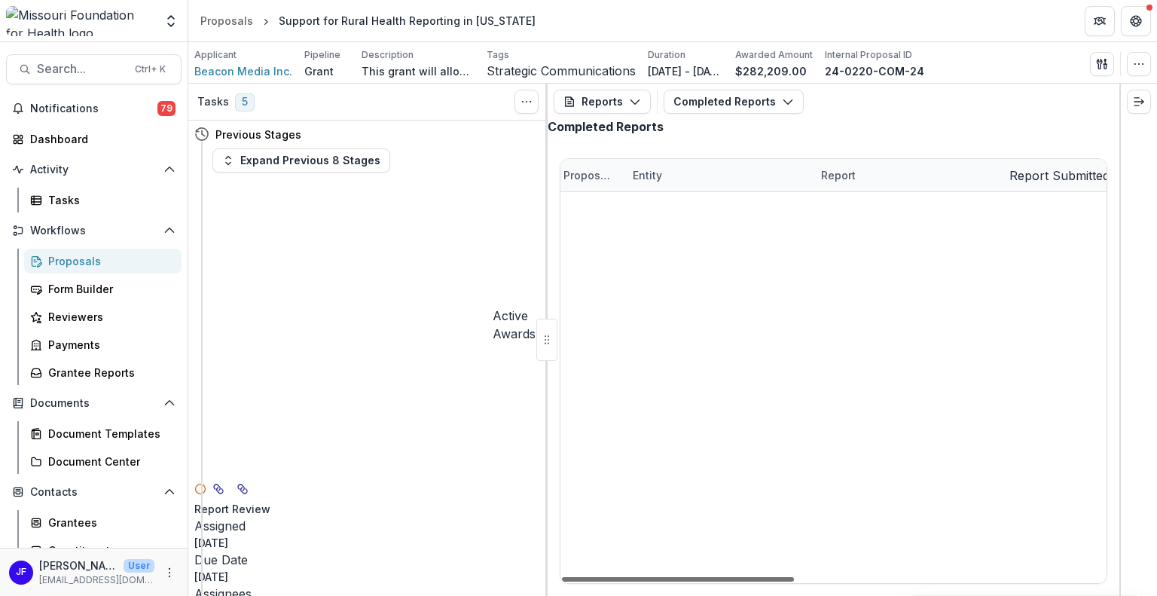
scroll to position [0, 37]
drag, startPoint x: 732, startPoint y: 578, endPoint x: 719, endPoint y: 581, distance: 13.9
click at [719, 581] on div at bounding box center [678, 579] width 232 height 5
click at [874, 281] on link "MFH Final Report - 24-0220-COM-24" at bounding box center [919, 273] width 170 height 16
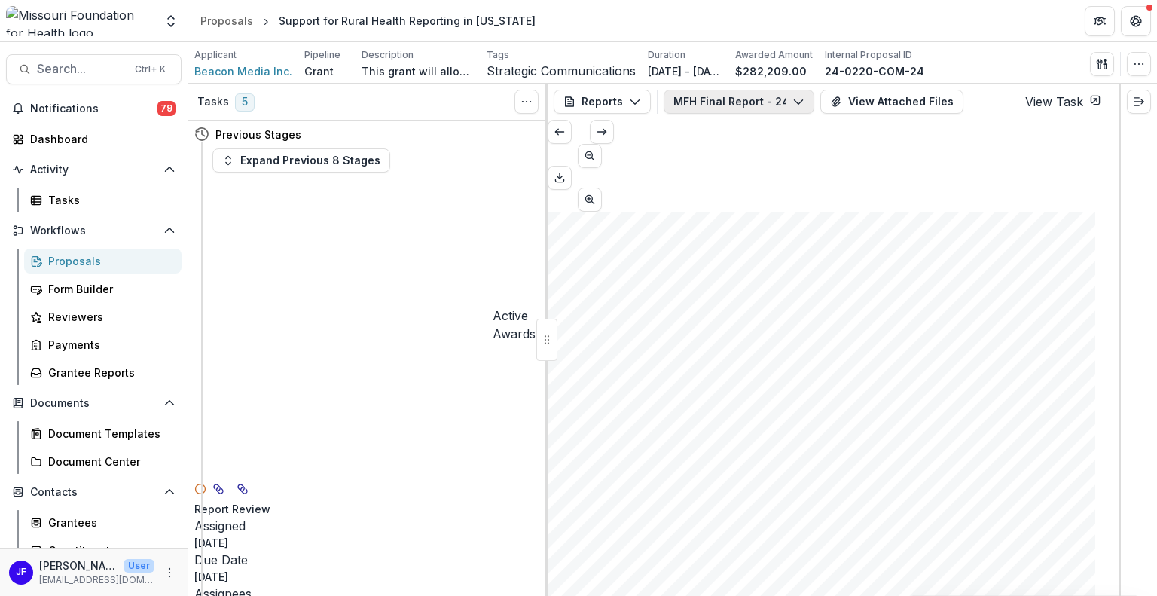
click at [720, 99] on button "MFH Final Report - 24-0220-COM-24" at bounding box center [739, 102] width 151 height 24
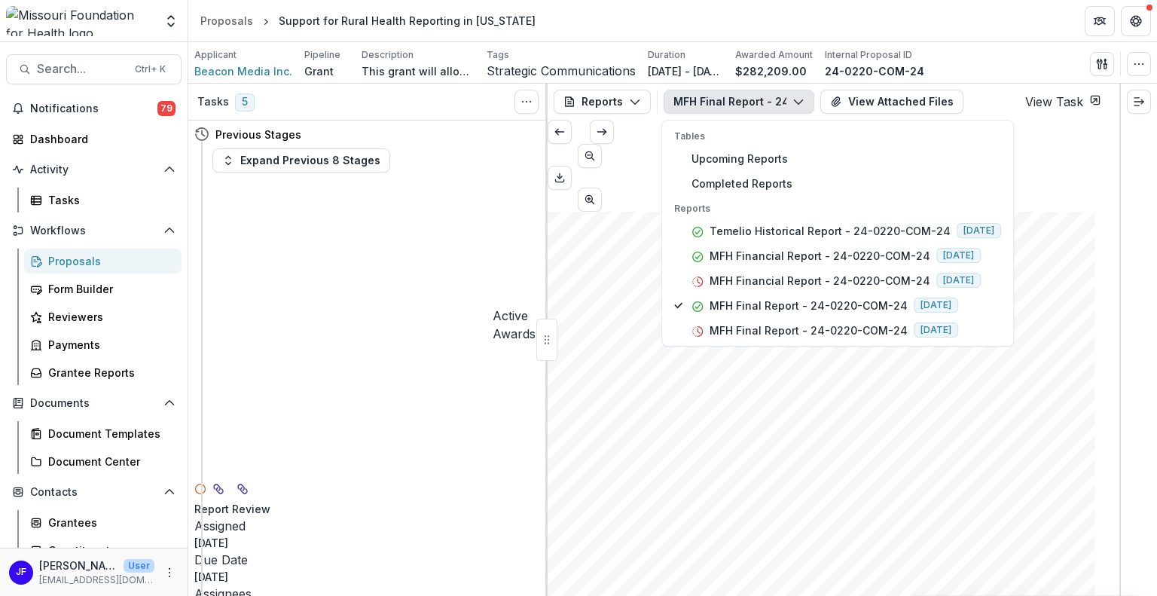
click at [1002, 399] on div "Submission Responses Award Information MFH Agreement No. 24-0220-COM-24 Submitt…" at bounding box center [822, 599] width 548 height 775
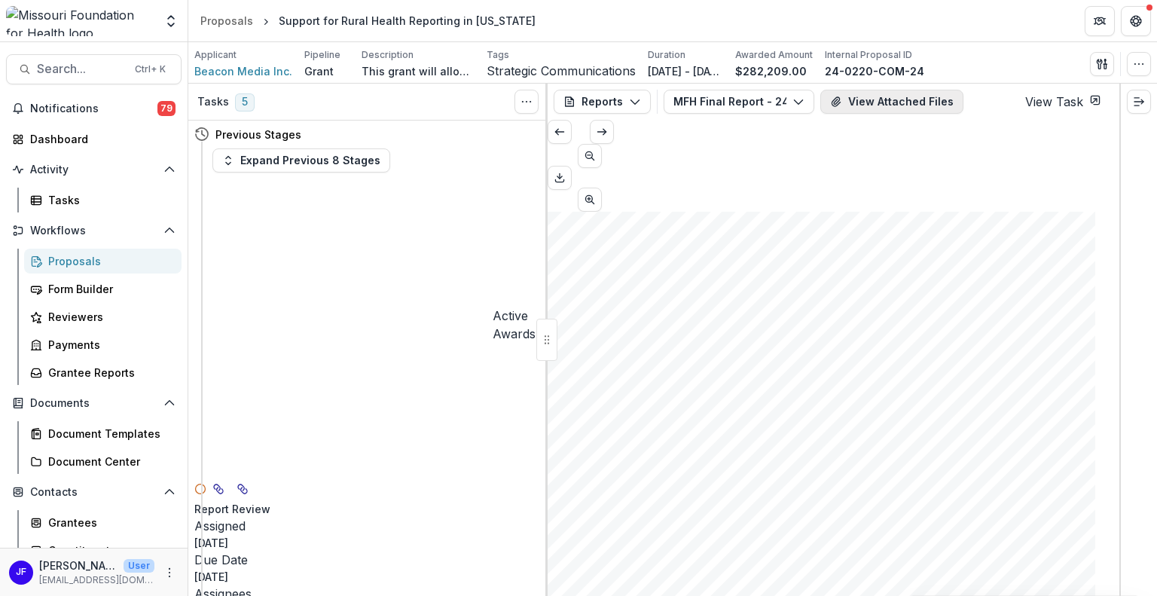
click at [888, 97] on button "View Attached Files" at bounding box center [892, 102] width 143 height 24
click at [1132, 23] on icon "Close" at bounding box center [1136, 18] width 9 height 9
click at [1028, 7] on header "Proposals Support for Rural Health Reporting in [US_STATE]" at bounding box center [672, 20] width 969 height 41
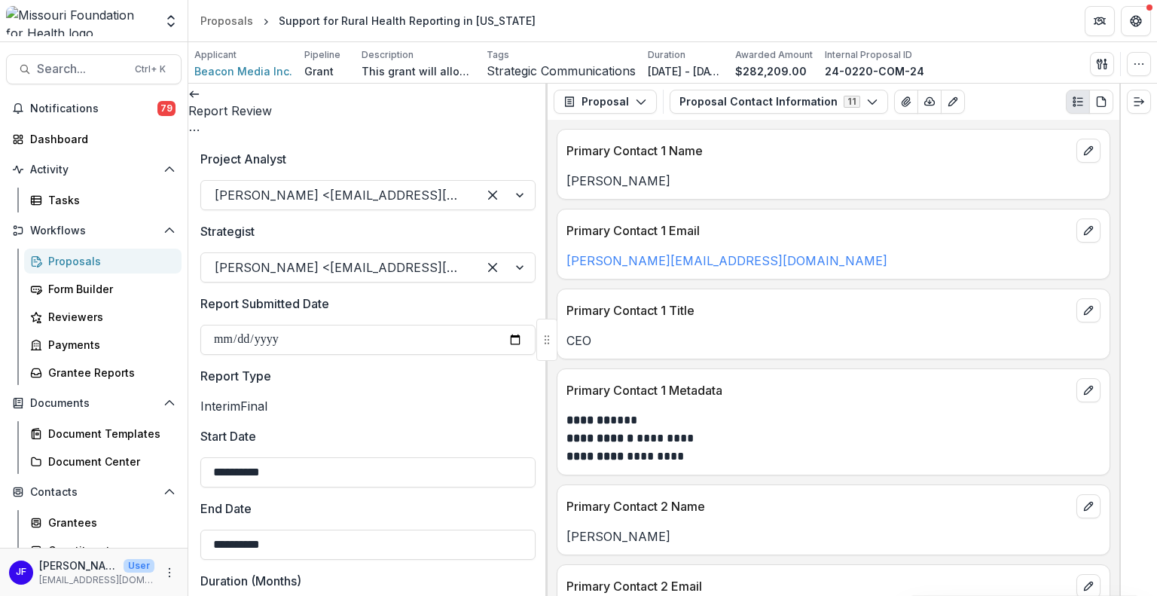
click at [200, 100] on icon at bounding box center [194, 94] width 12 height 12
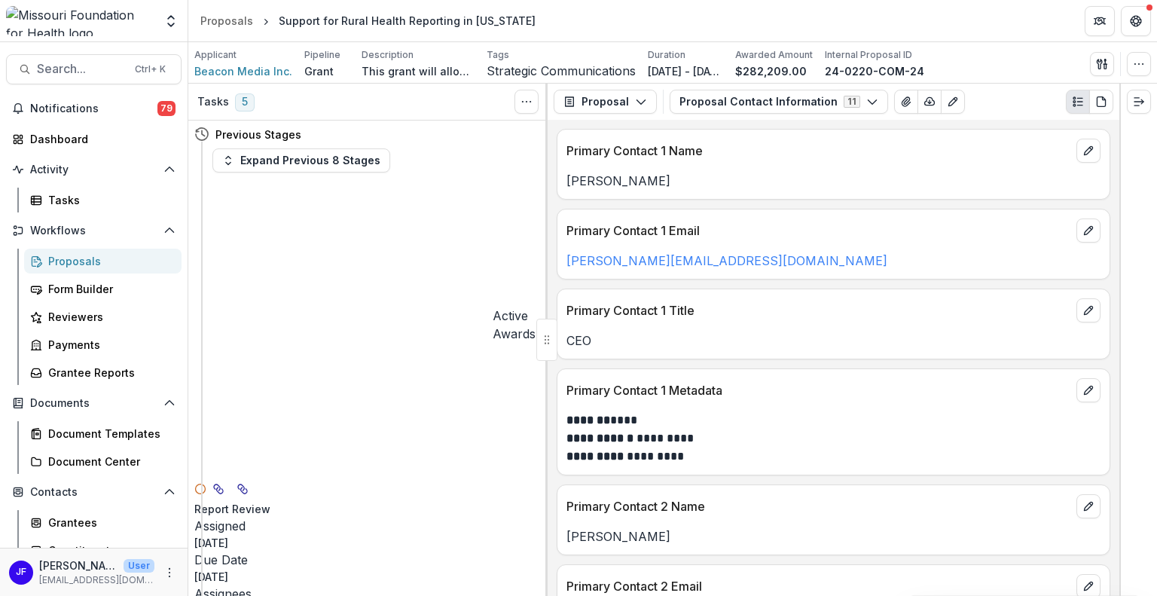
click at [112, 264] on div "Proposals" at bounding box center [108, 261] width 121 height 16
